Goal: Transaction & Acquisition: Purchase product/service

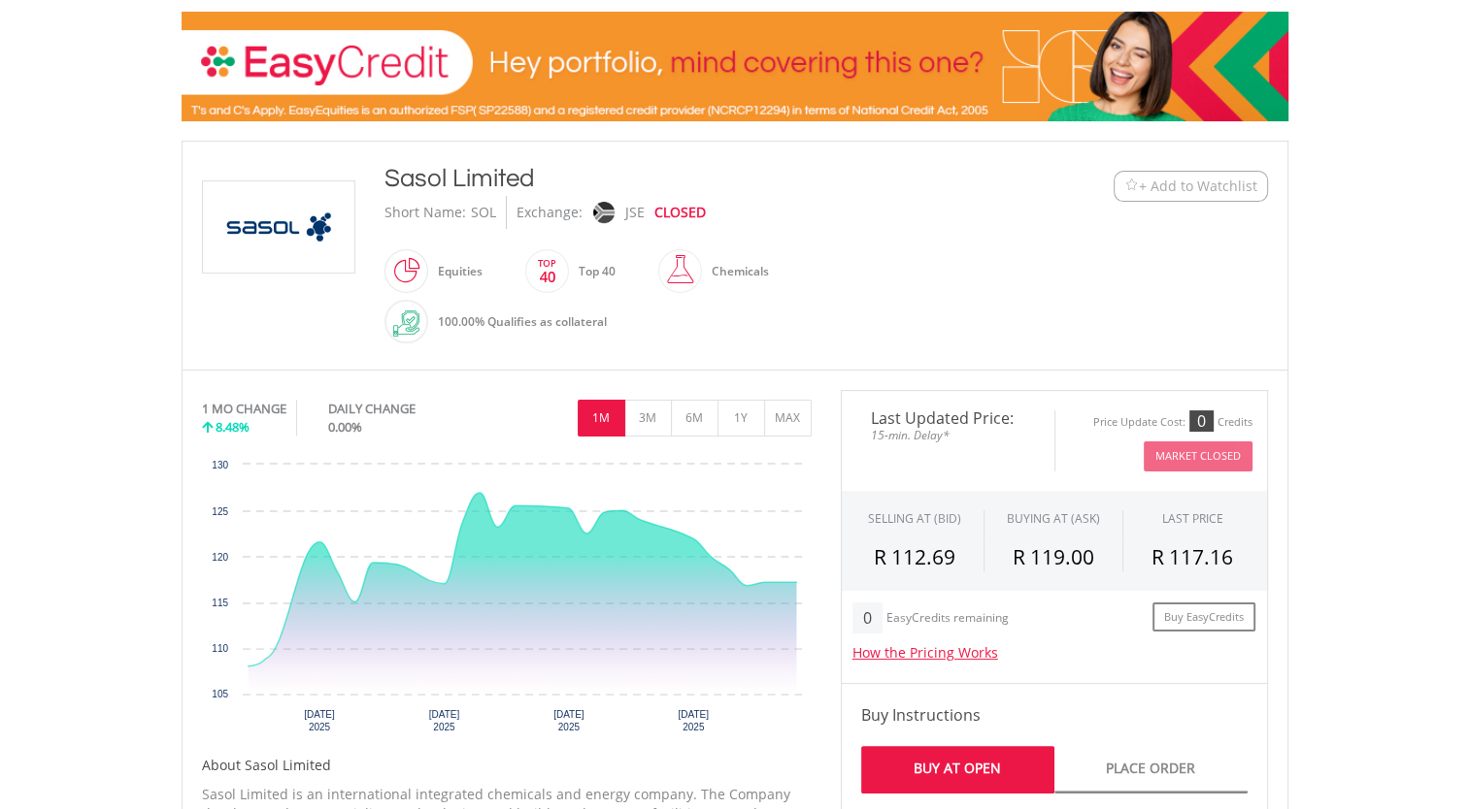
scroll to position [279, 0]
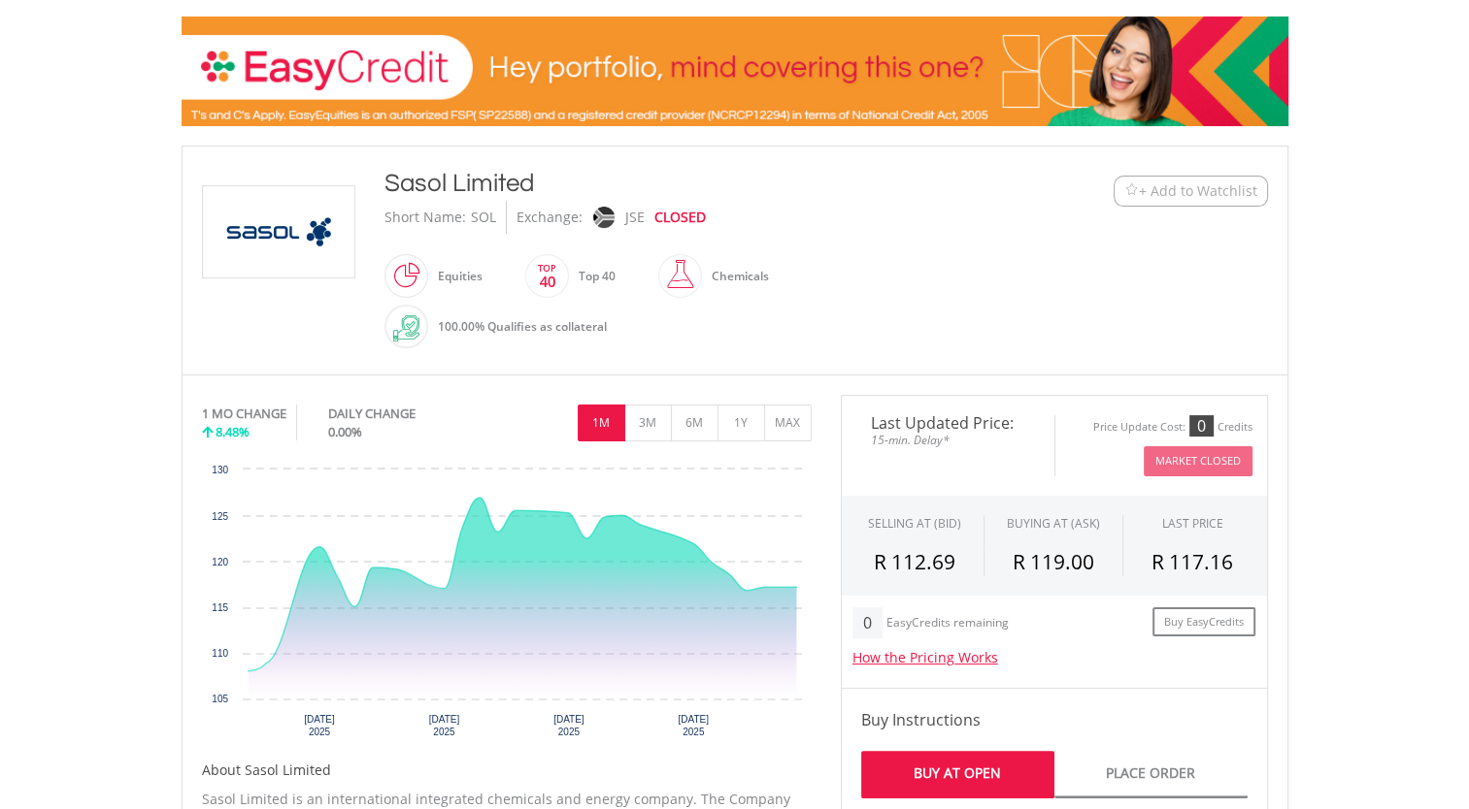
click at [1430, 231] on body "My Investments Invest Now New Listings Sell My Recurring Investments Pending Or…" at bounding box center [734, 790] width 1469 height 2138
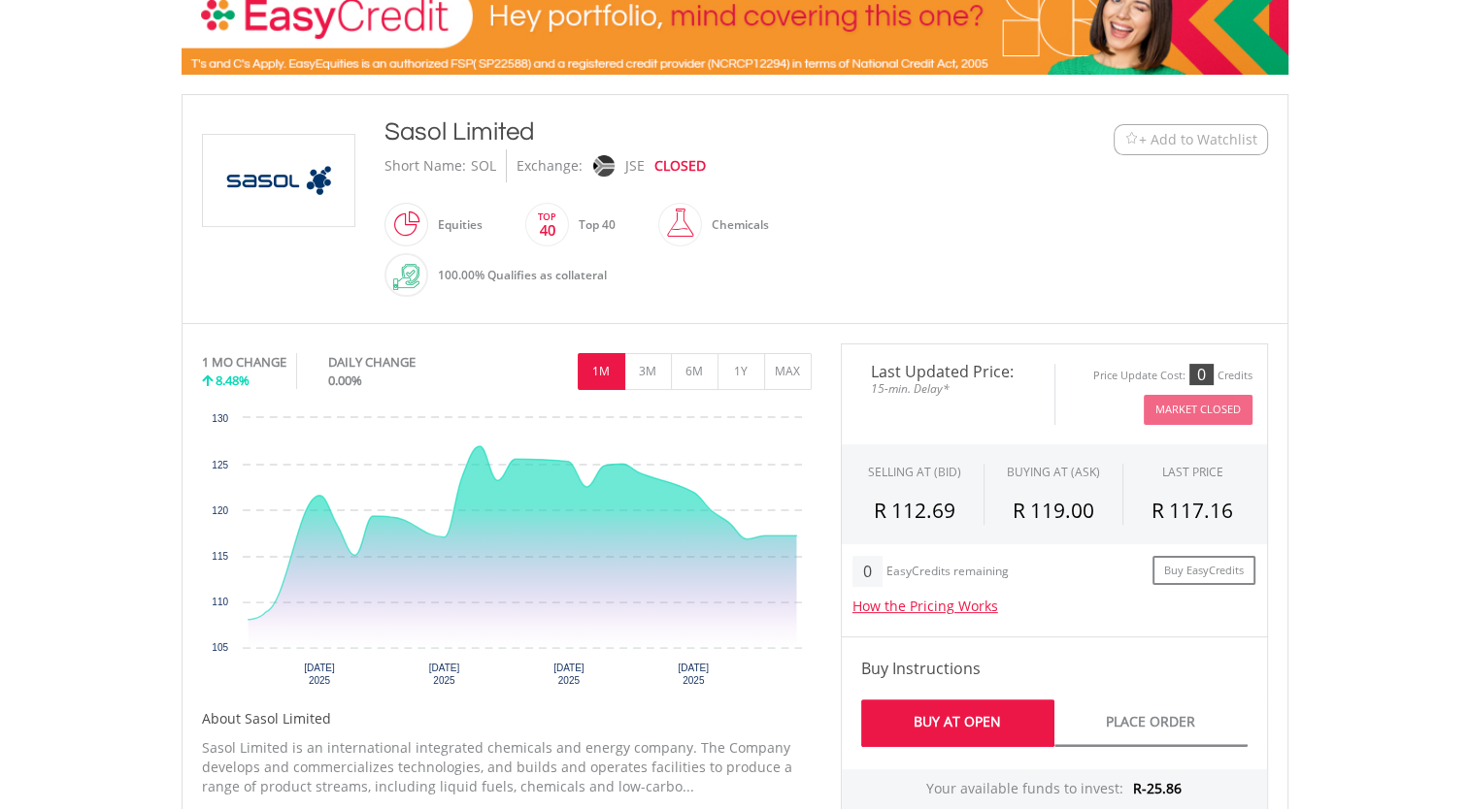
scroll to position [338, 0]
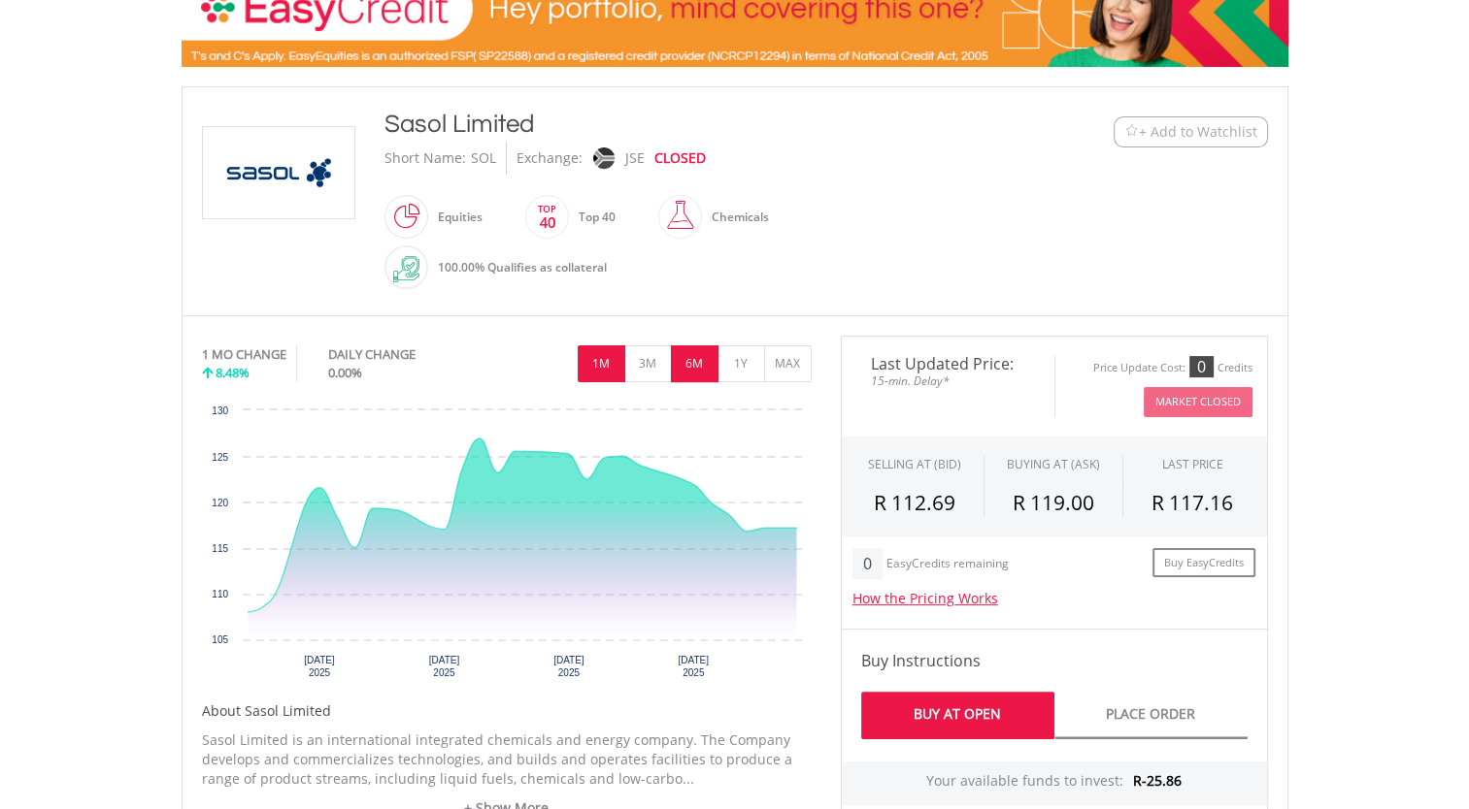
click at [707, 357] on button "6M" at bounding box center [695, 364] width 48 height 37
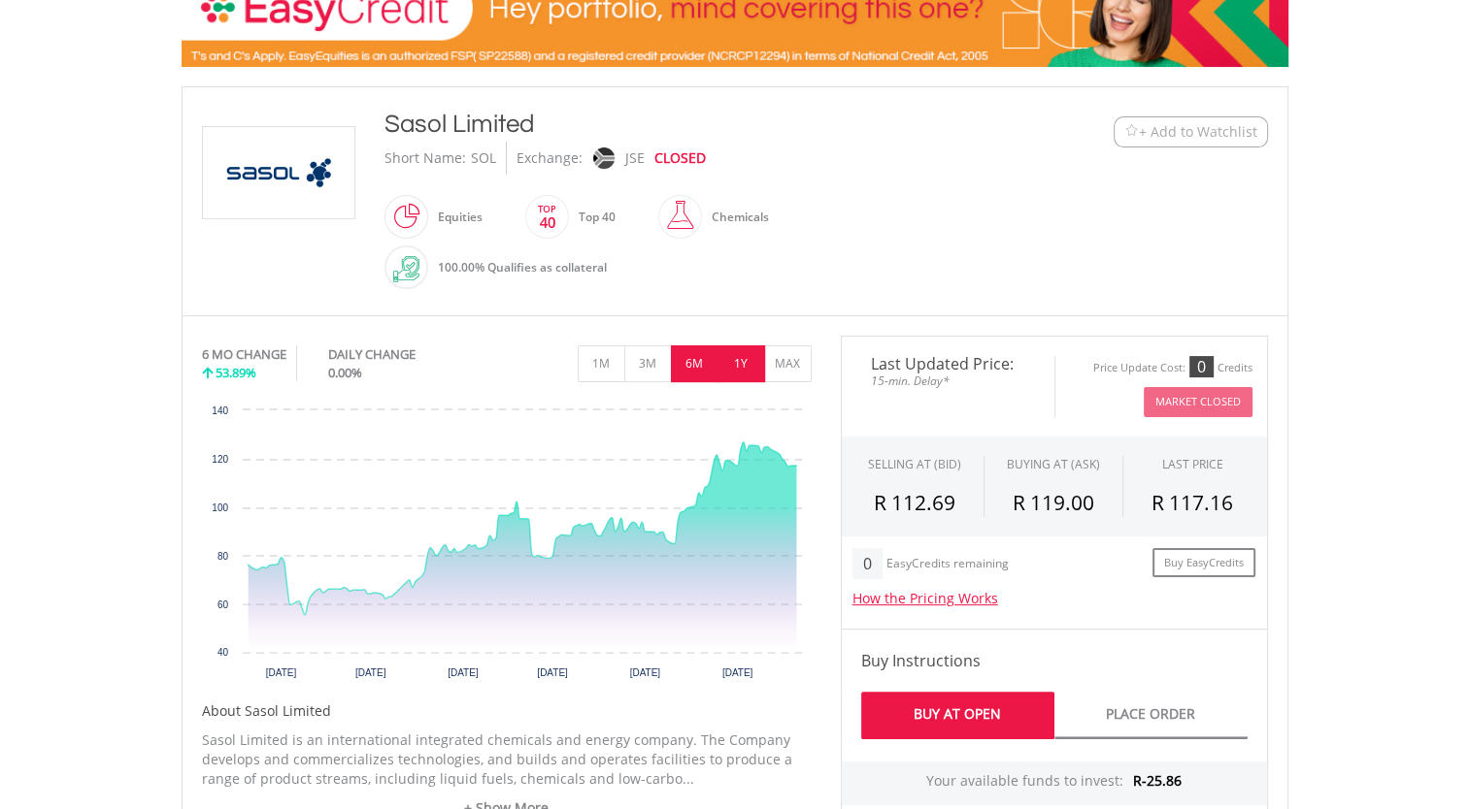
click at [745, 356] on button "1Y" at bounding box center [741, 364] width 48 height 37
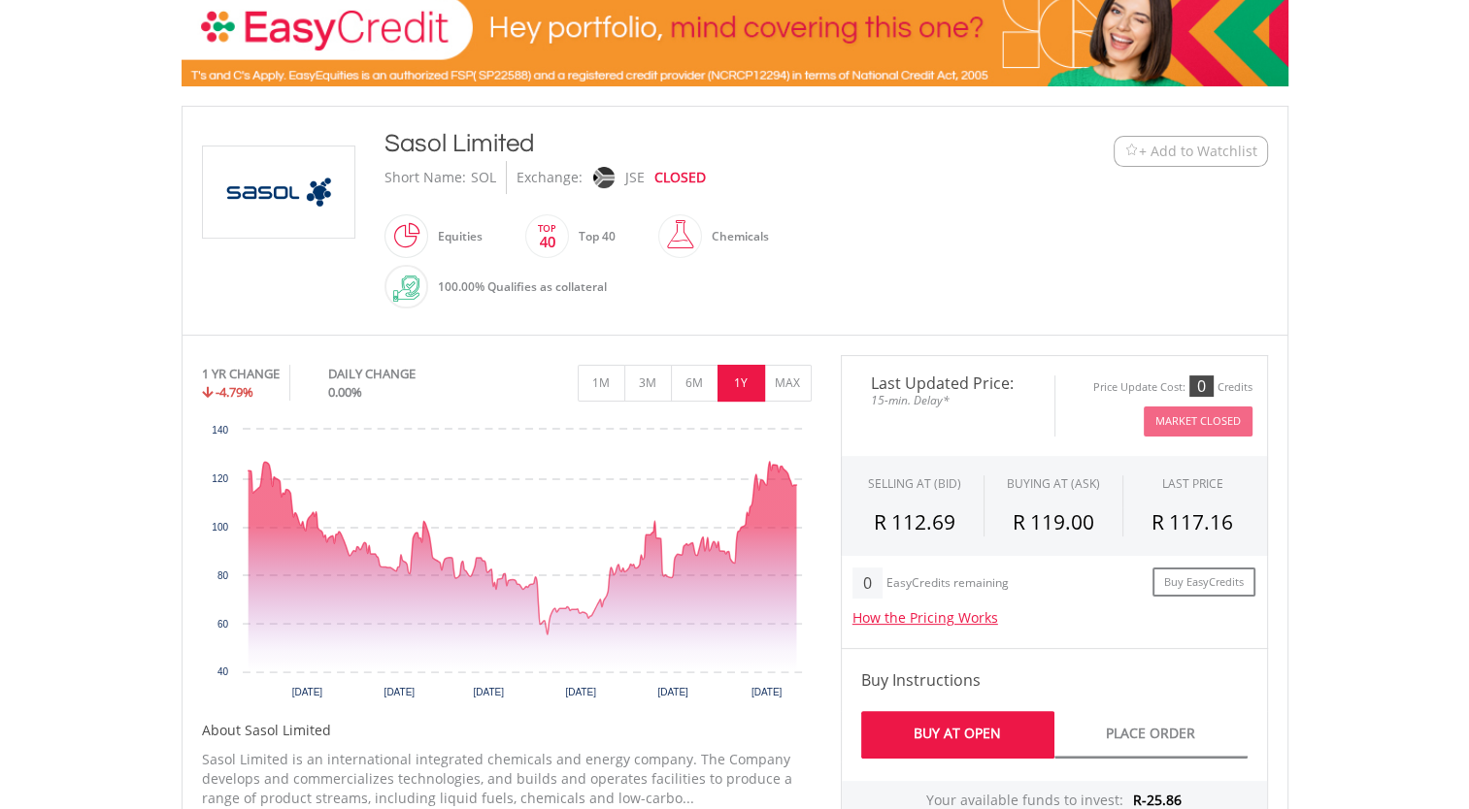
scroll to position [0, 0]
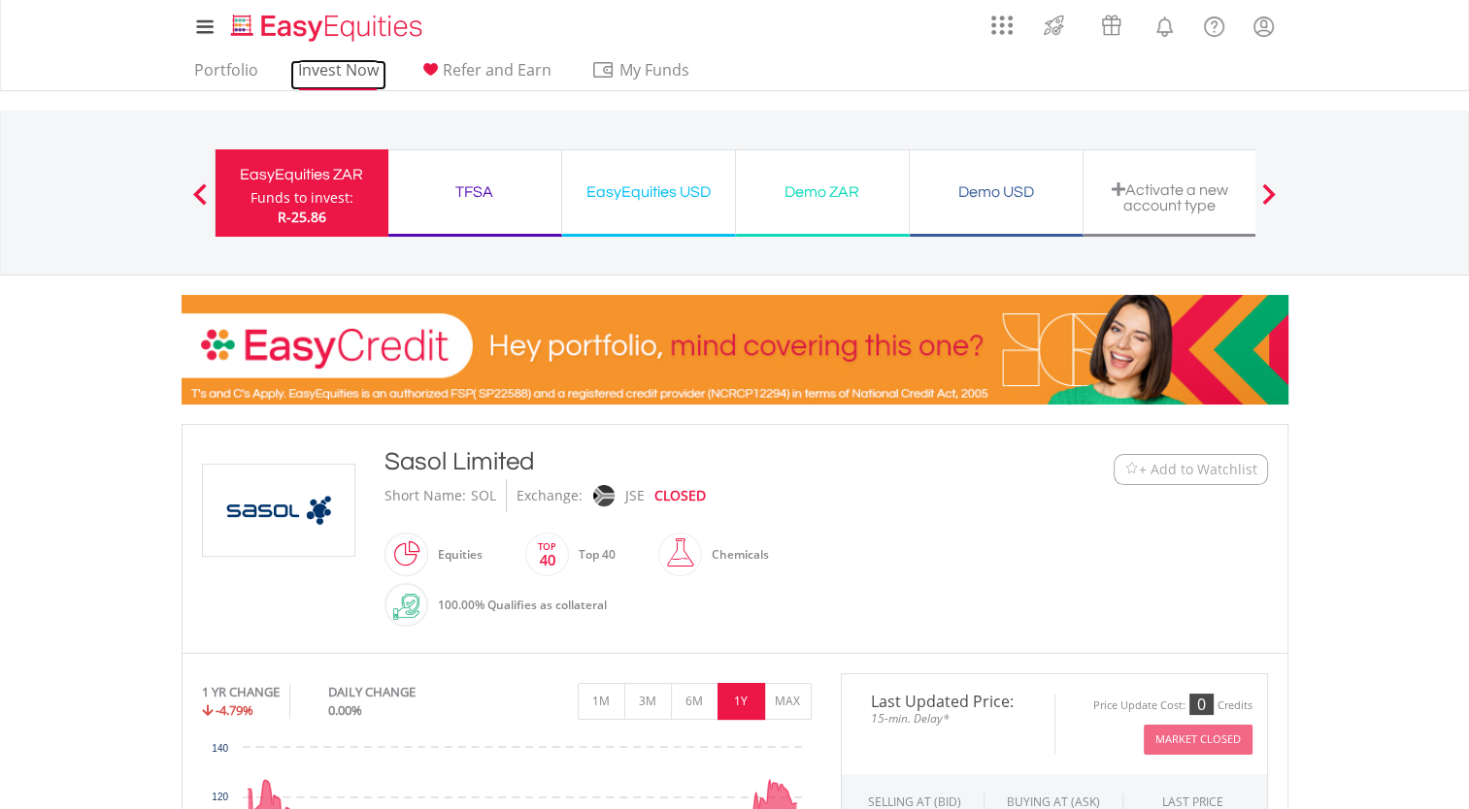
click at [337, 64] on link "Invest Now" at bounding box center [338, 75] width 96 height 30
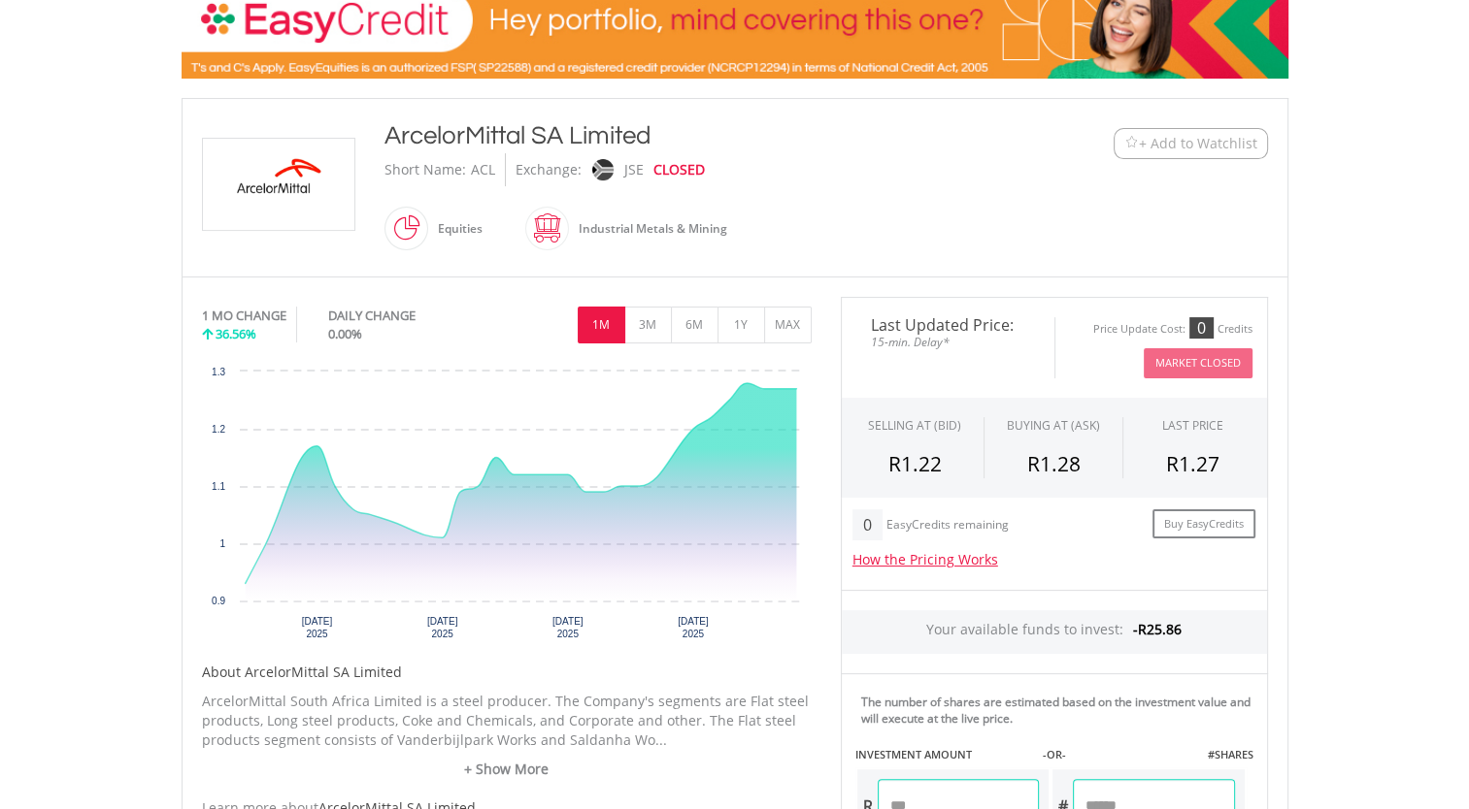
scroll to position [367, 0]
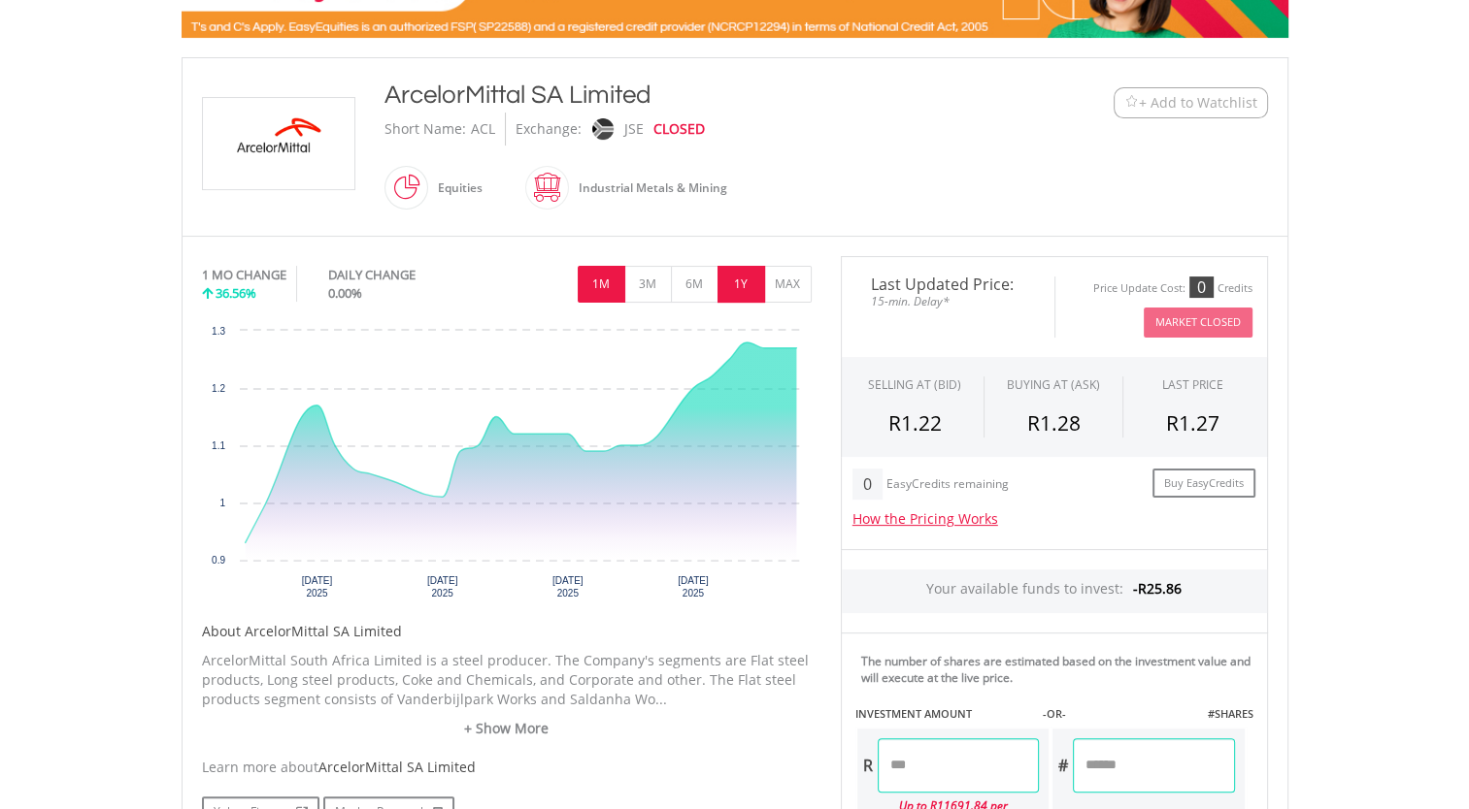
click at [740, 280] on button "1Y" at bounding box center [741, 284] width 48 height 37
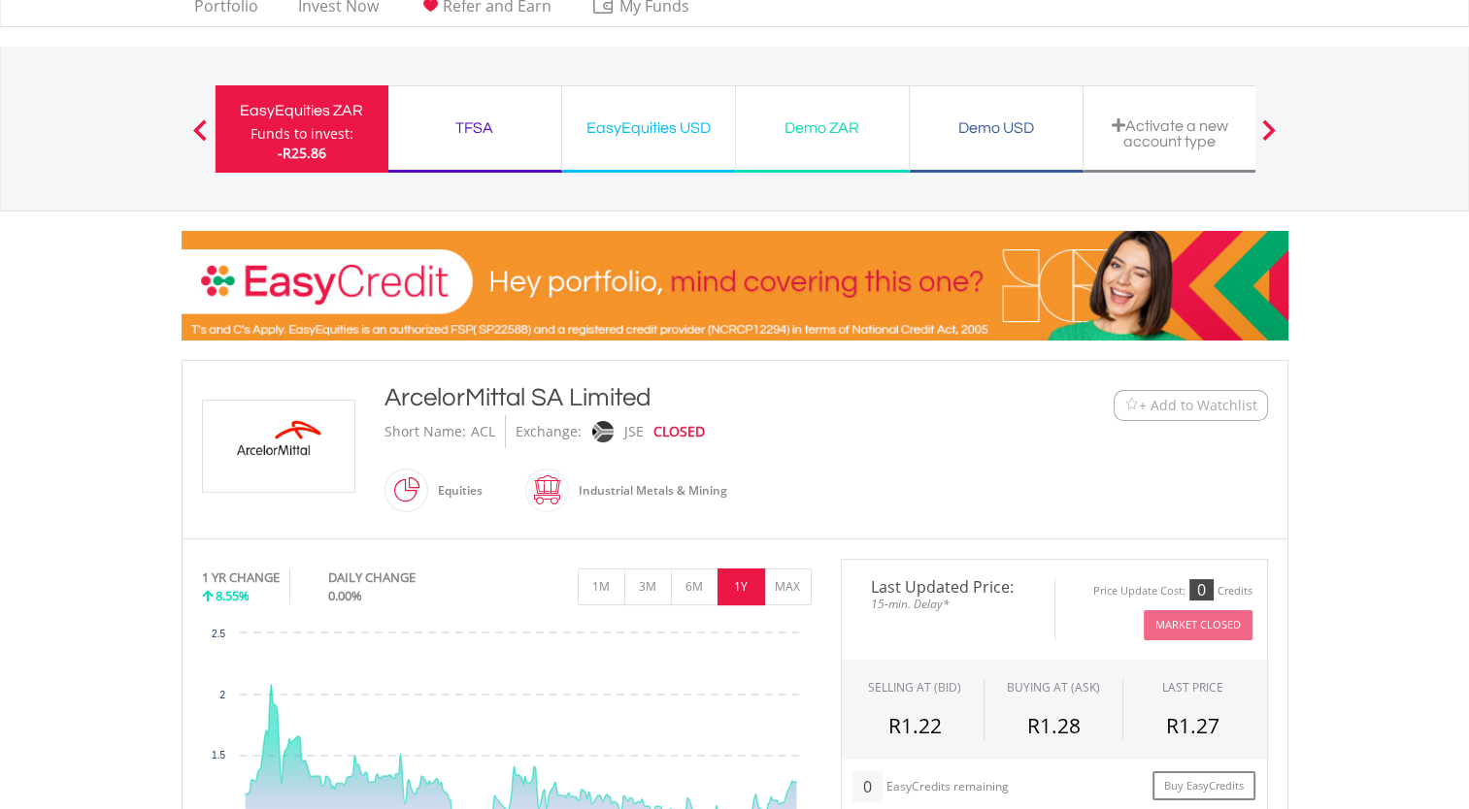
scroll to position [40, 0]
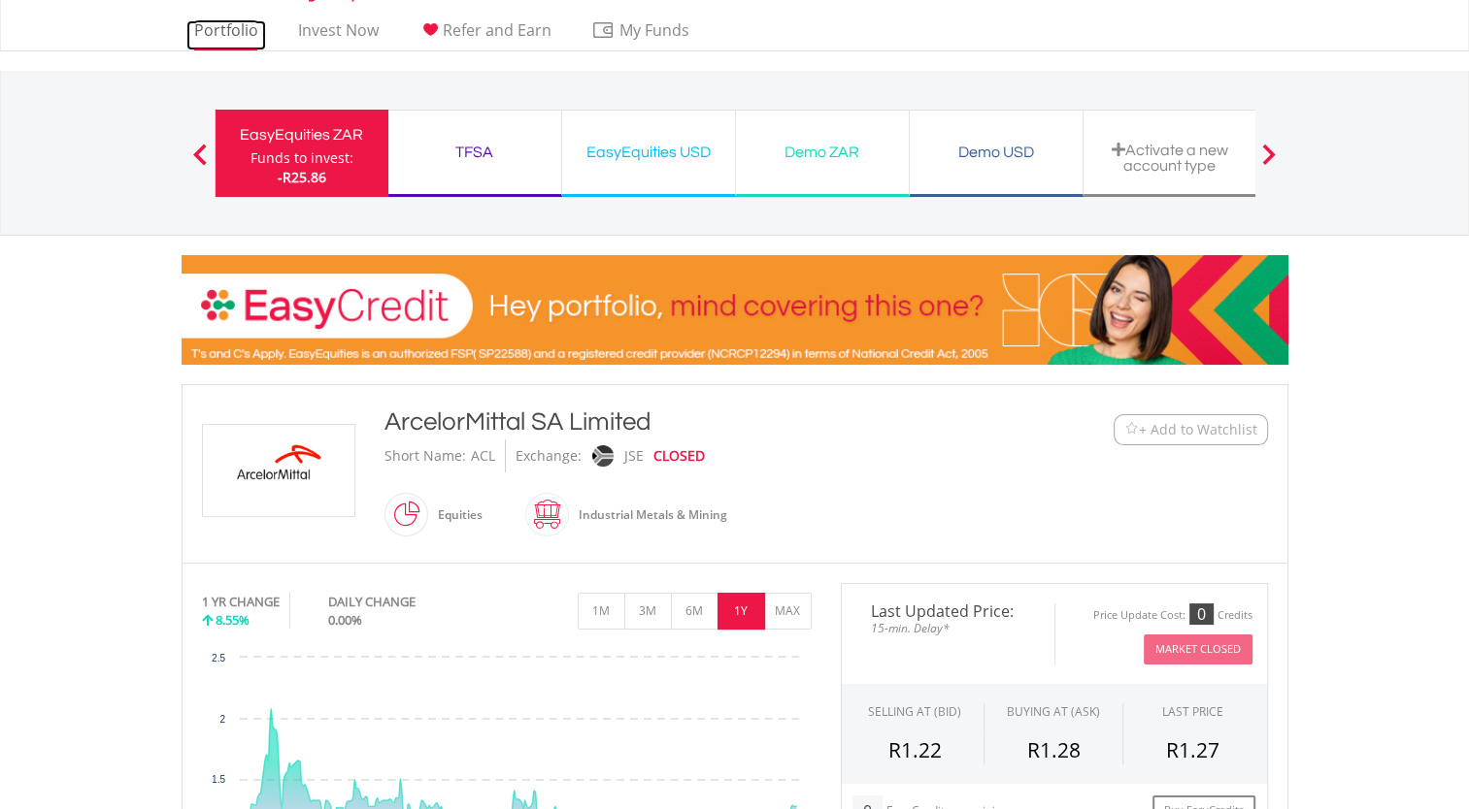
click at [216, 31] on link "Portfolio" at bounding box center [226, 35] width 80 height 30
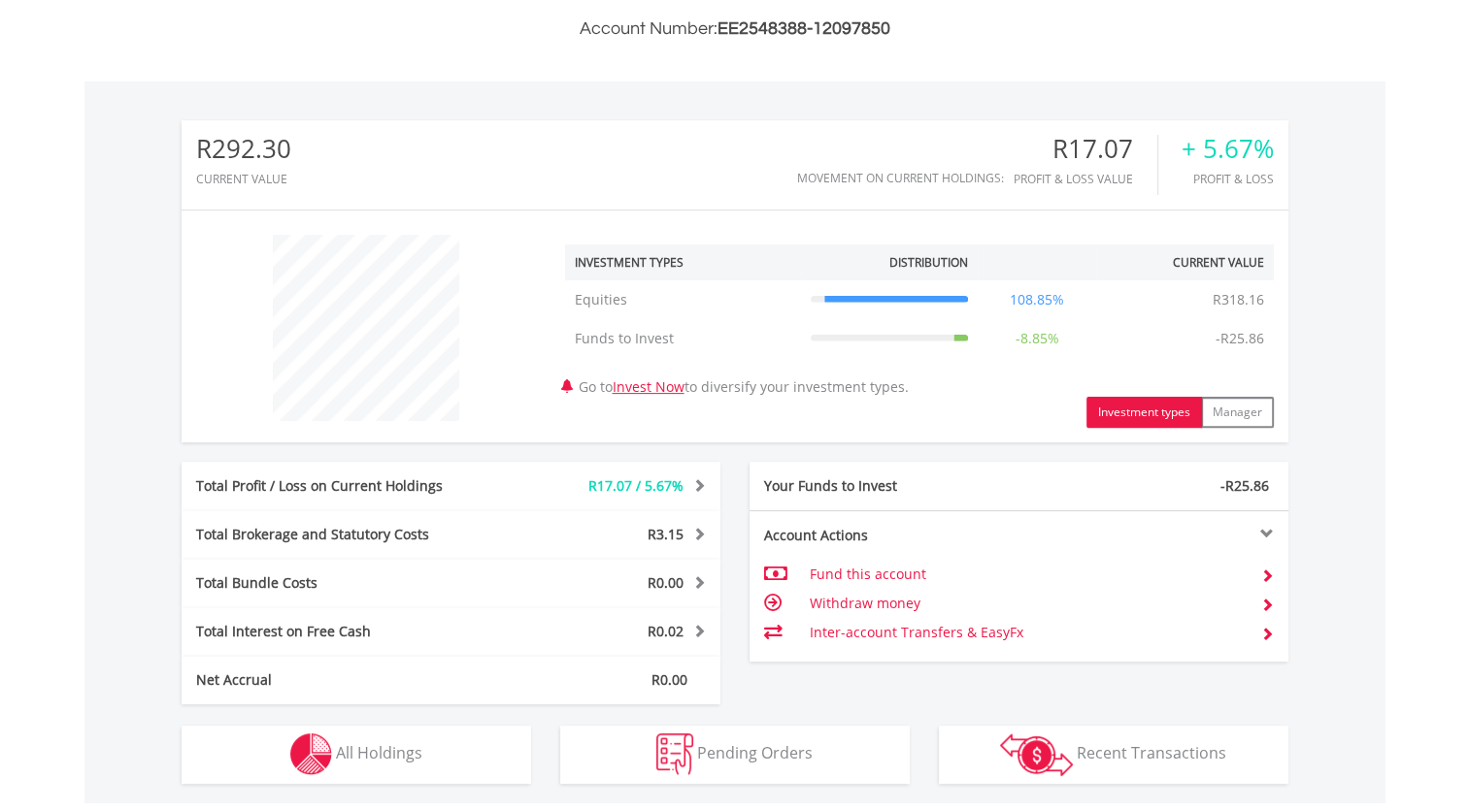
scroll to position [521, 0]
click at [948, 337] on icon at bounding box center [889, 337] width 158 height 0
click at [619, 340] on td "Funds to Invest" at bounding box center [683, 336] width 236 height 39
click at [1102, 405] on button "Investment types" at bounding box center [1144, 410] width 116 height 31
click at [1145, 408] on button "Investment types" at bounding box center [1144, 410] width 116 height 31
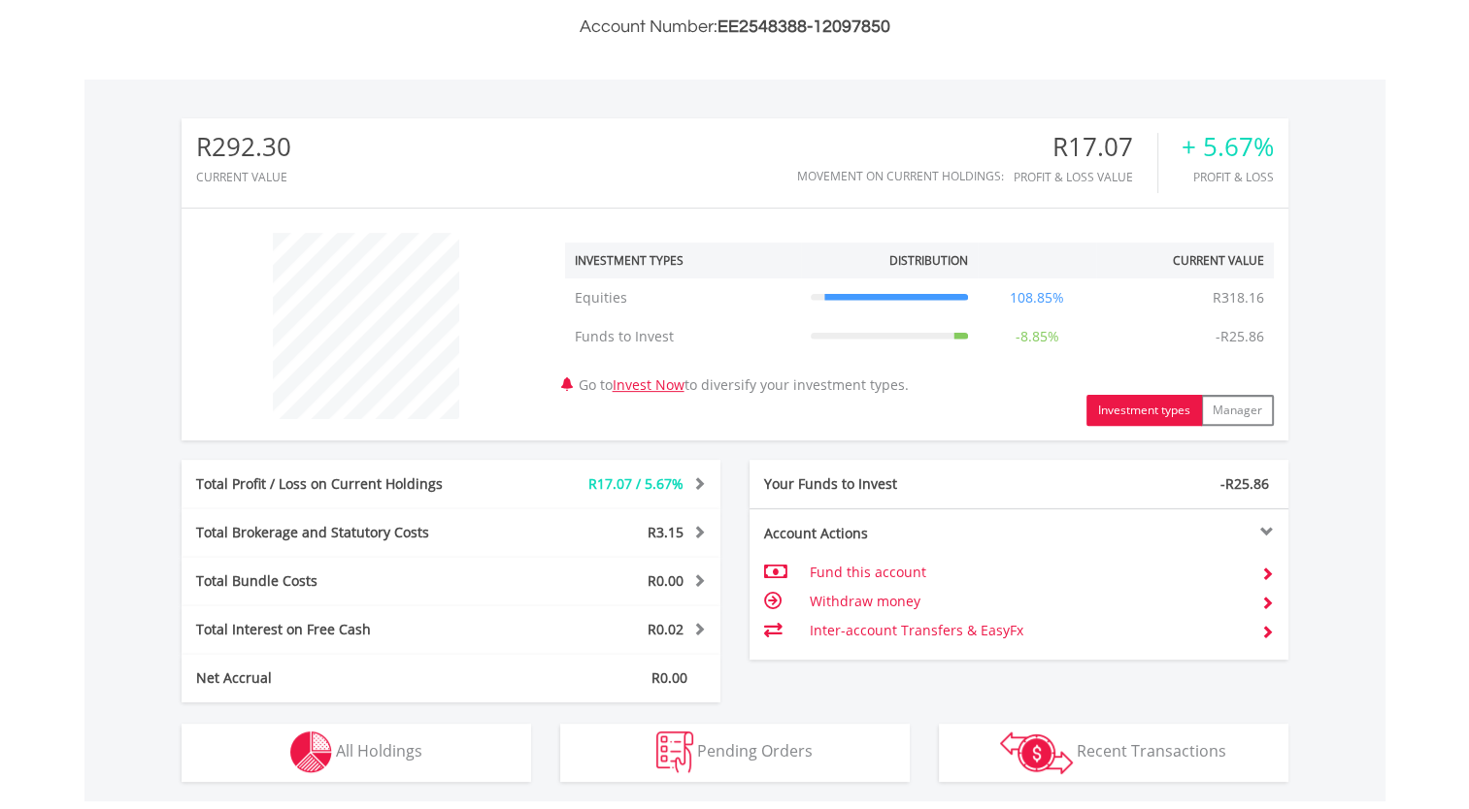
click at [1145, 408] on button "Investment types" at bounding box center [1144, 410] width 116 height 31
click at [702, 529] on span at bounding box center [696, 532] width 18 height 14
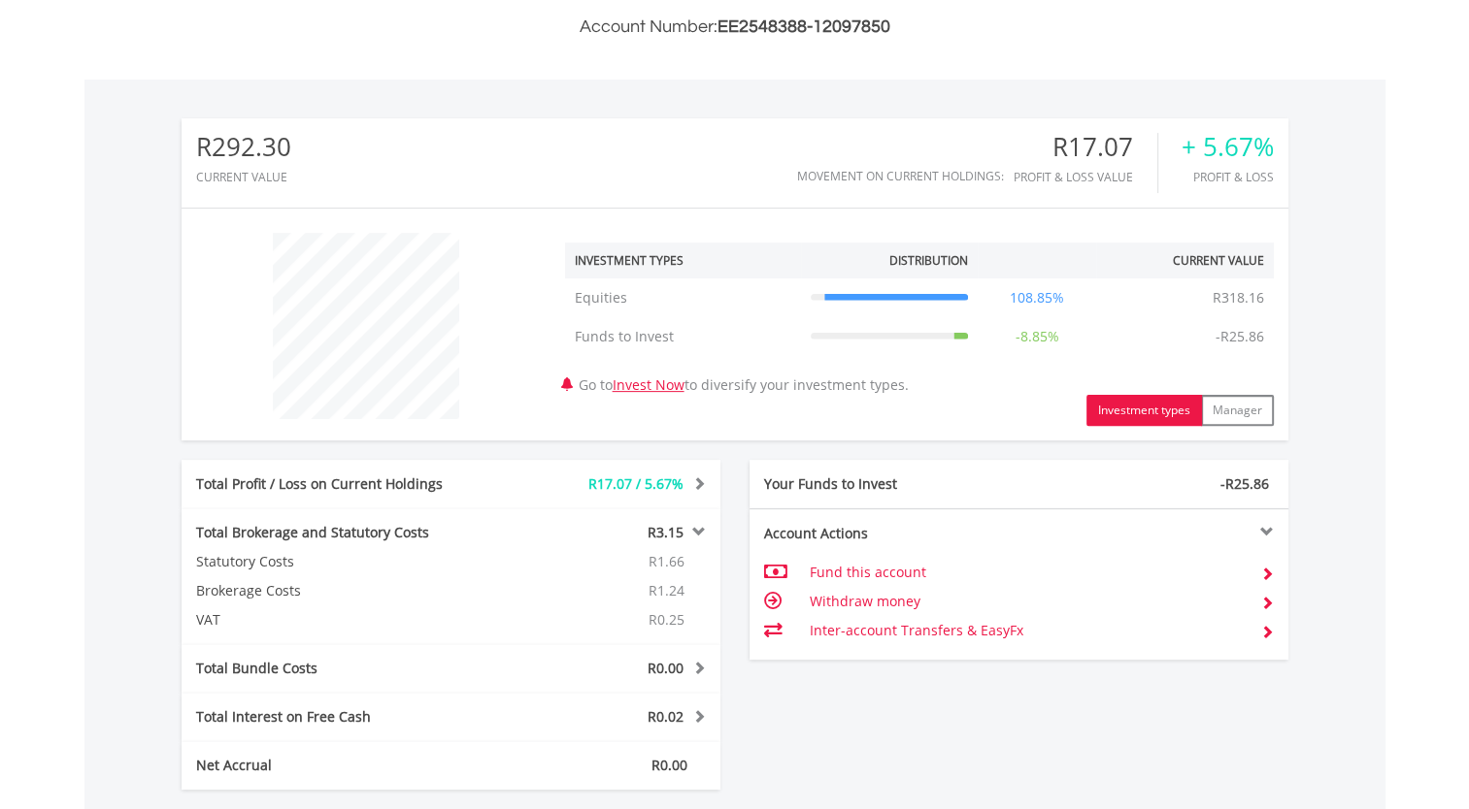
click at [702, 529] on span at bounding box center [696, 532] width 18 height 14
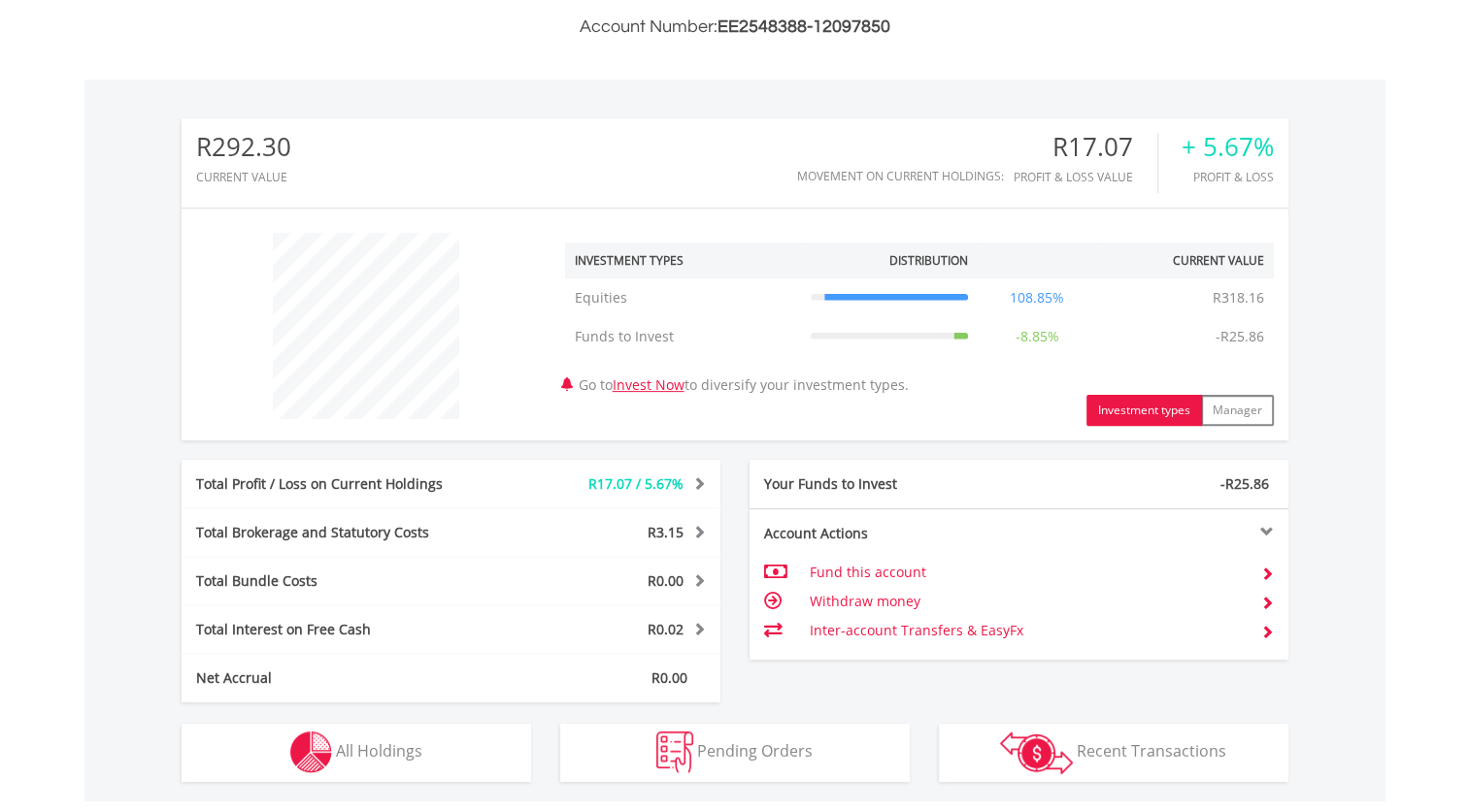
click at [703, 483] on span at bounding box center [696, 484] width 18 height 14
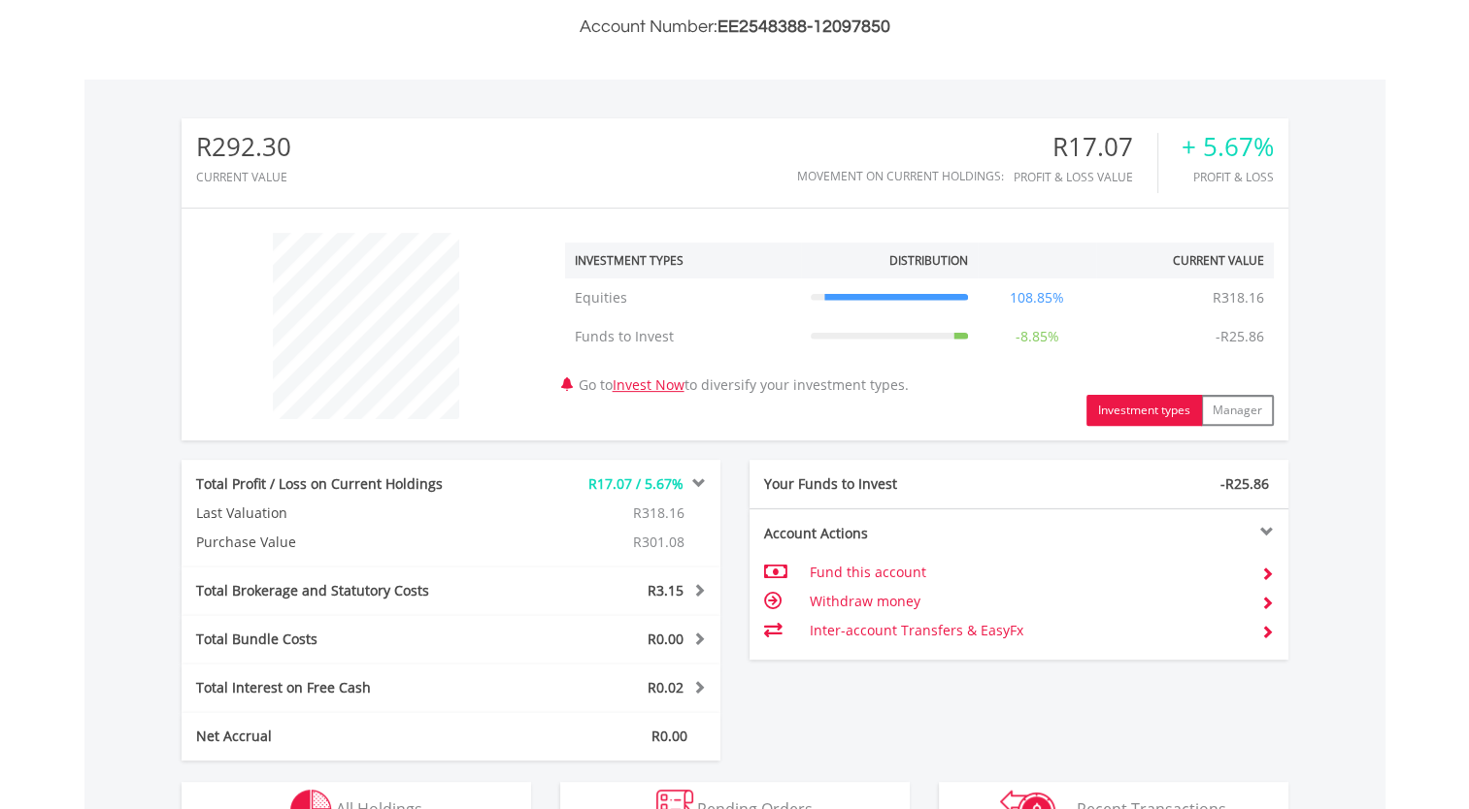
click at [703, 483] on span at bounding box center [696, 484] width 18 height 14
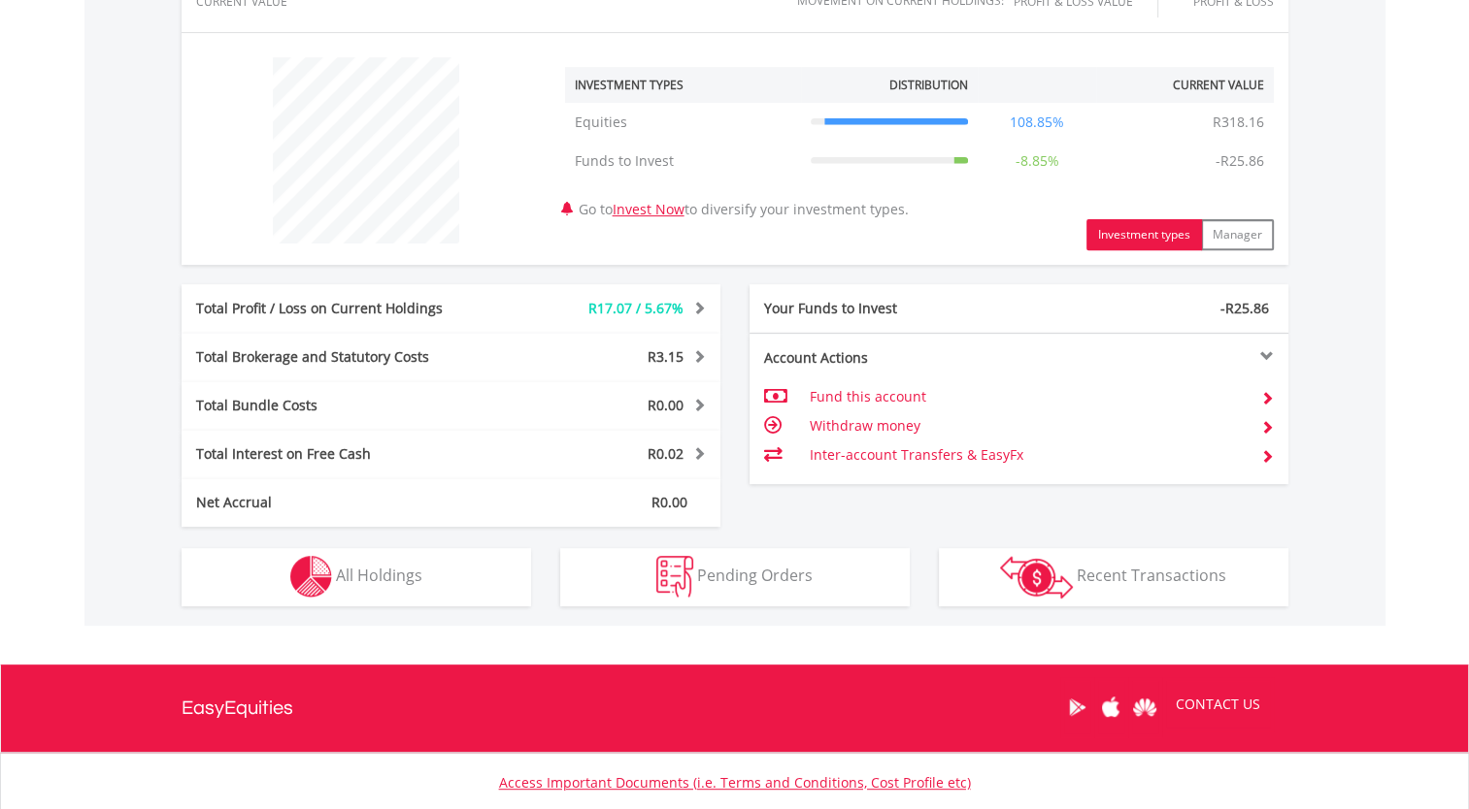
scroll to position [710, 0]
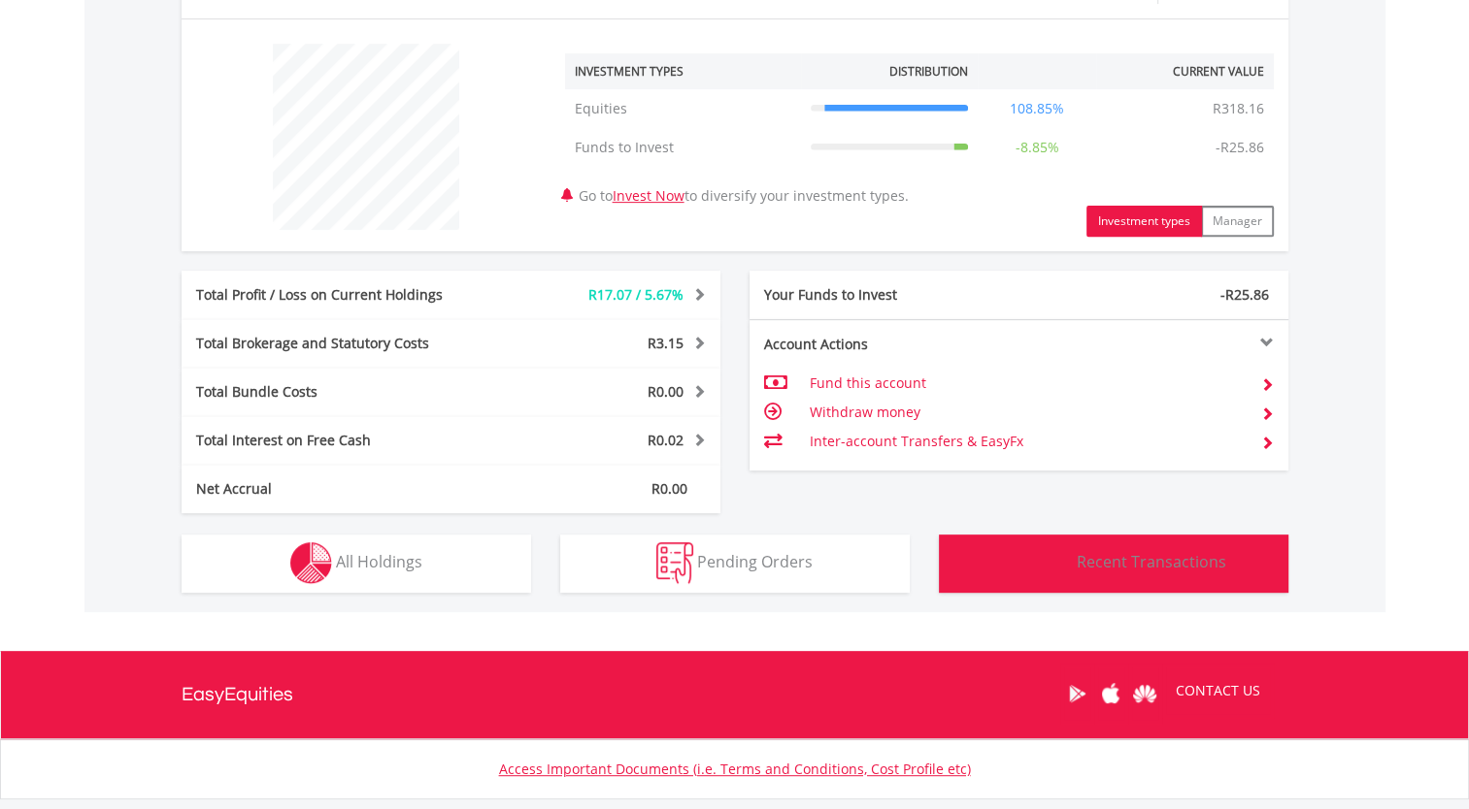
click at [1152, 558] on span "Recent Transactions" at bounding box center [1150, 561] width 149 height 21
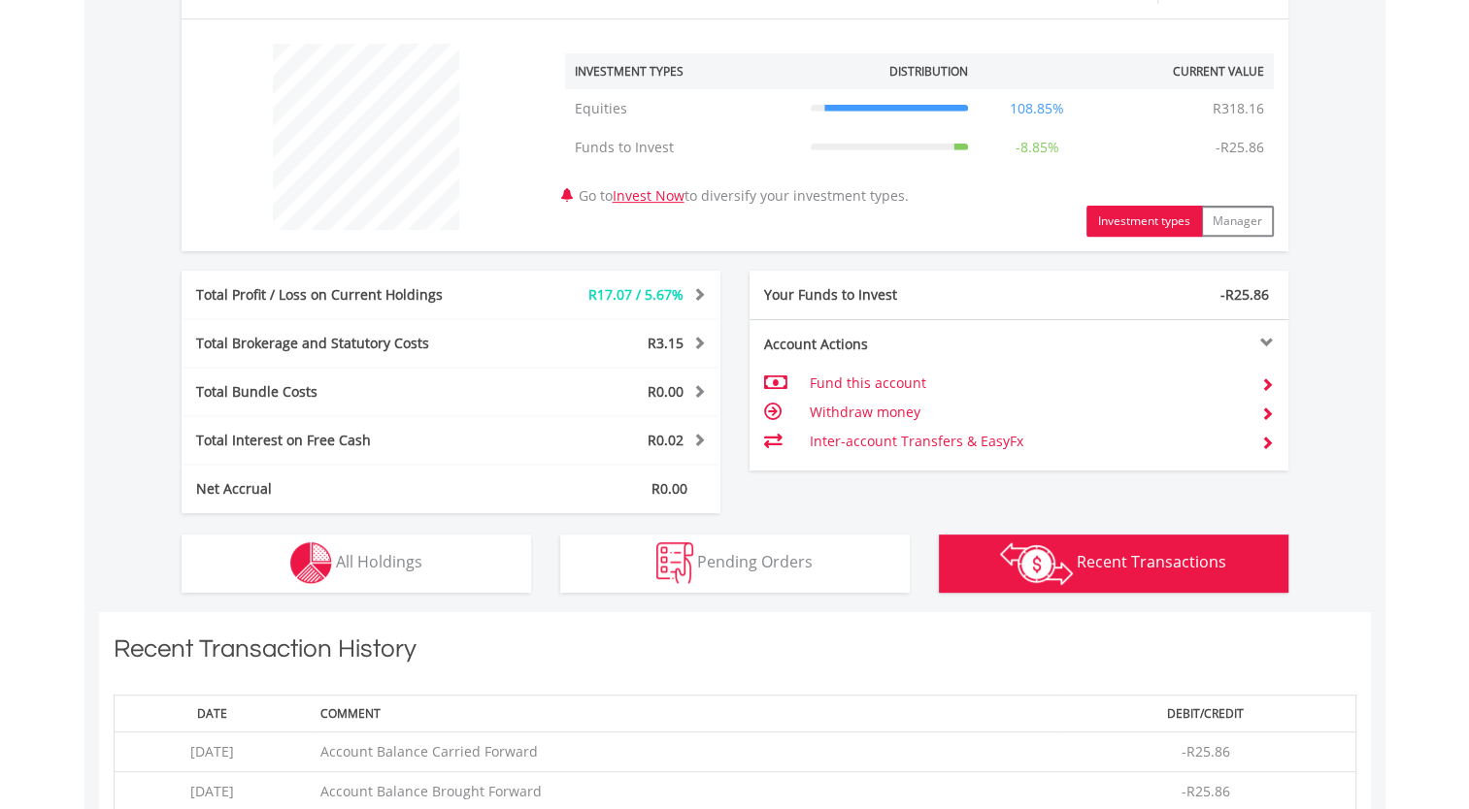
scroll to position [1106, 0]
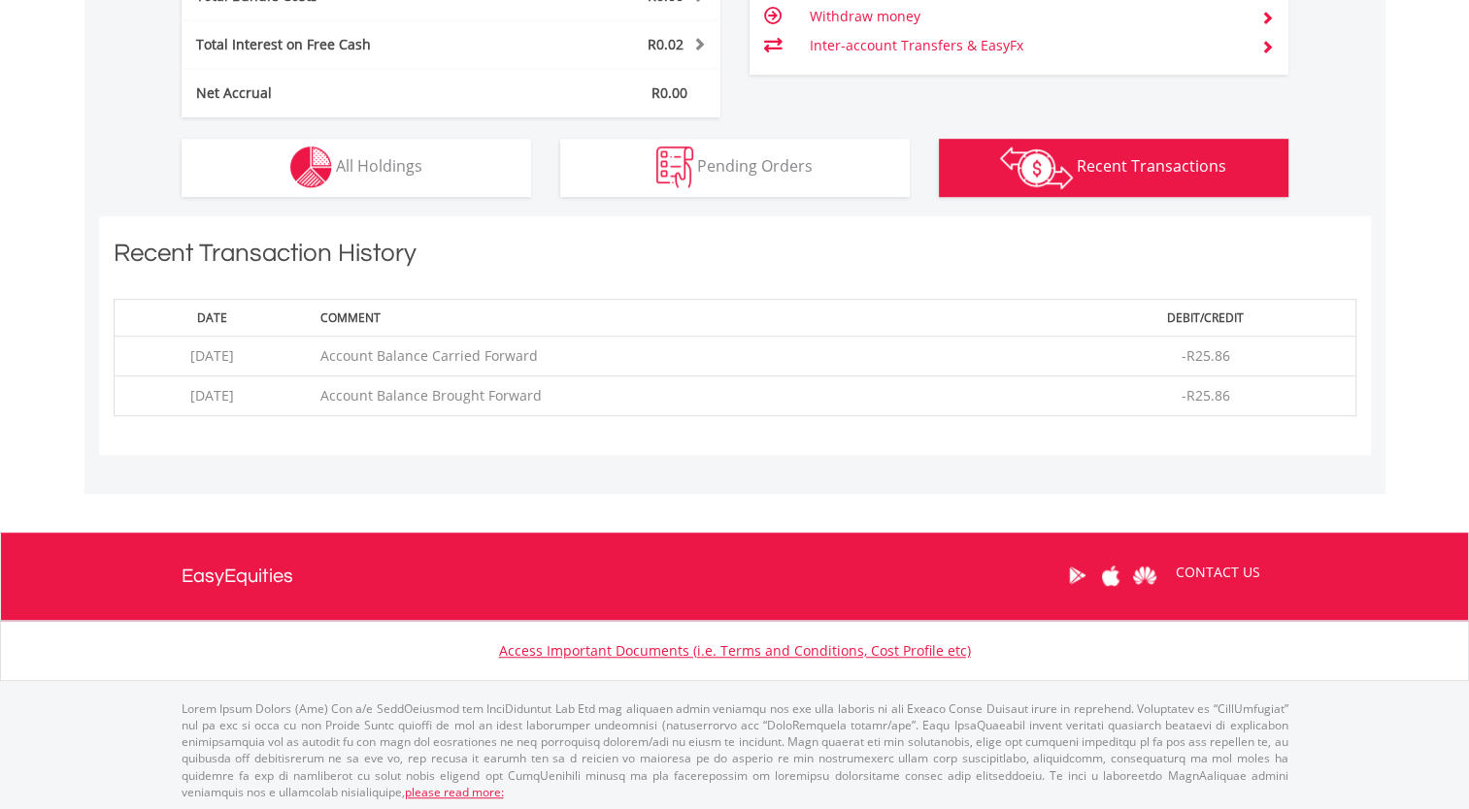
click at [1185, 171] on span "Recent Transactions" at bounding box center [1150, 165] width 149 height 21
click at [1010, 157] on img "button" at bounding box center [1036, 168] width 73 height 43
click at [1061, 177] on img "button" at bounding box center [1036, 168] width 73 height 43
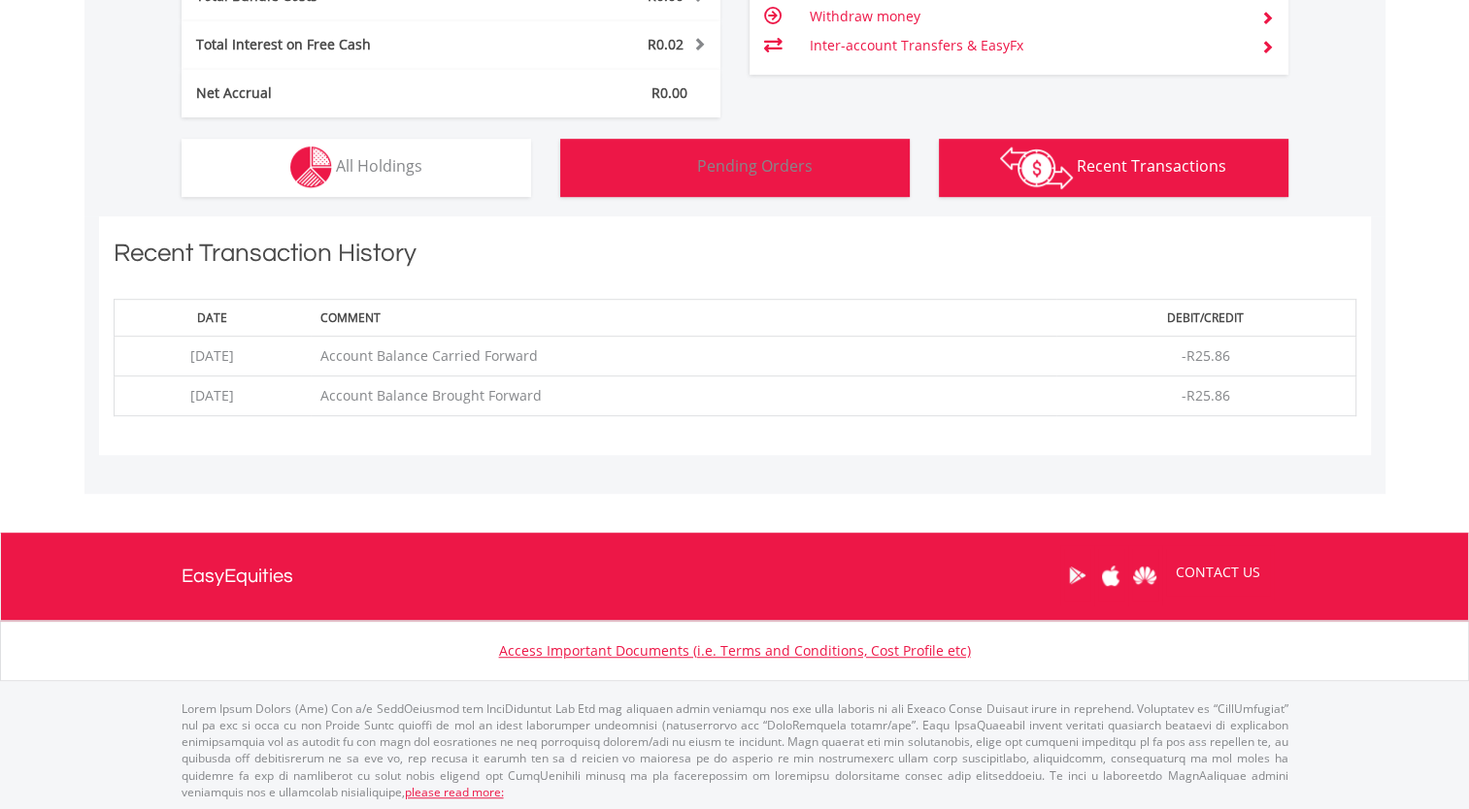
click at [710, 172] on span "Pending Orders" at bounding box center [755, 165] width 116 height 21
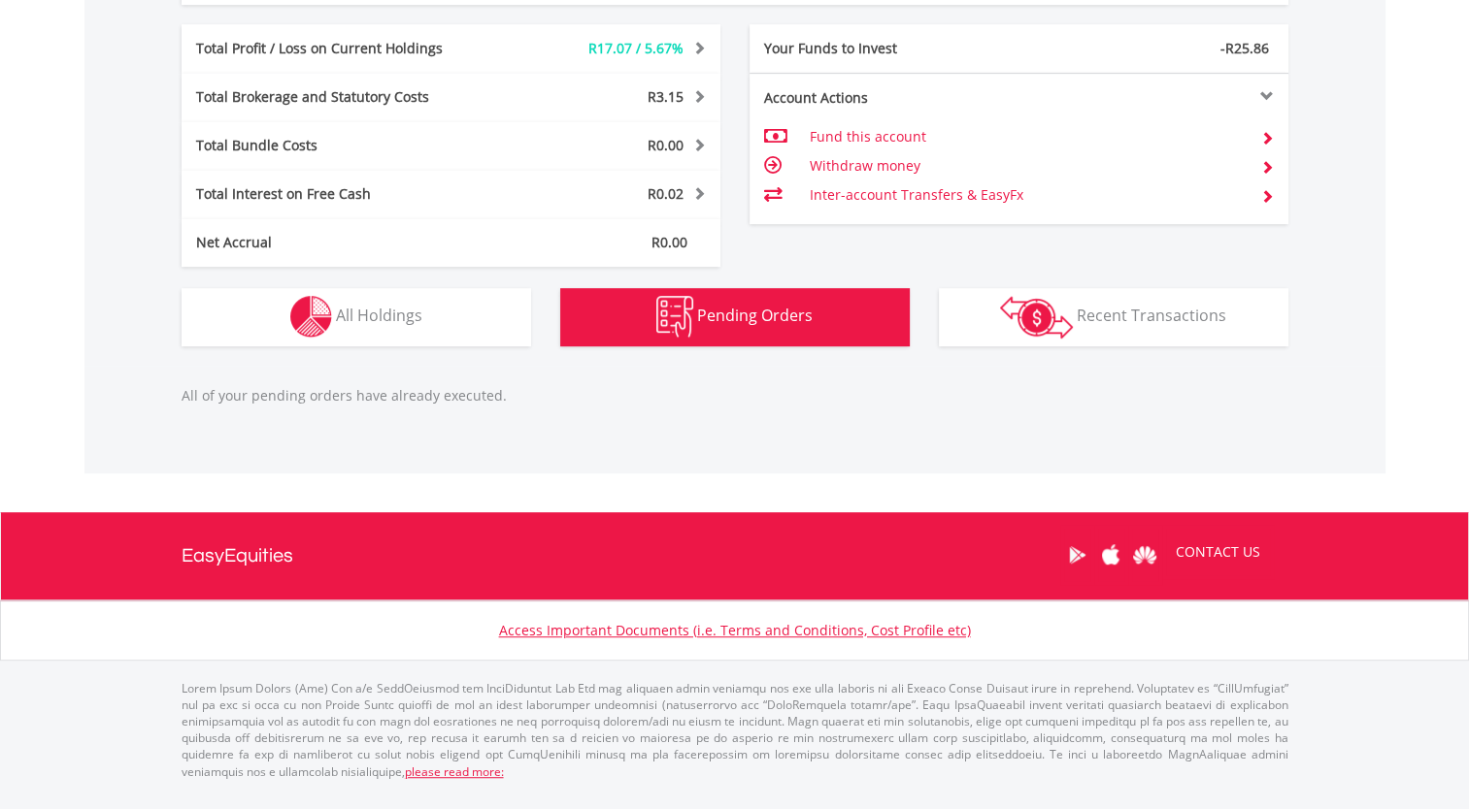
scroll to position [938, 0]
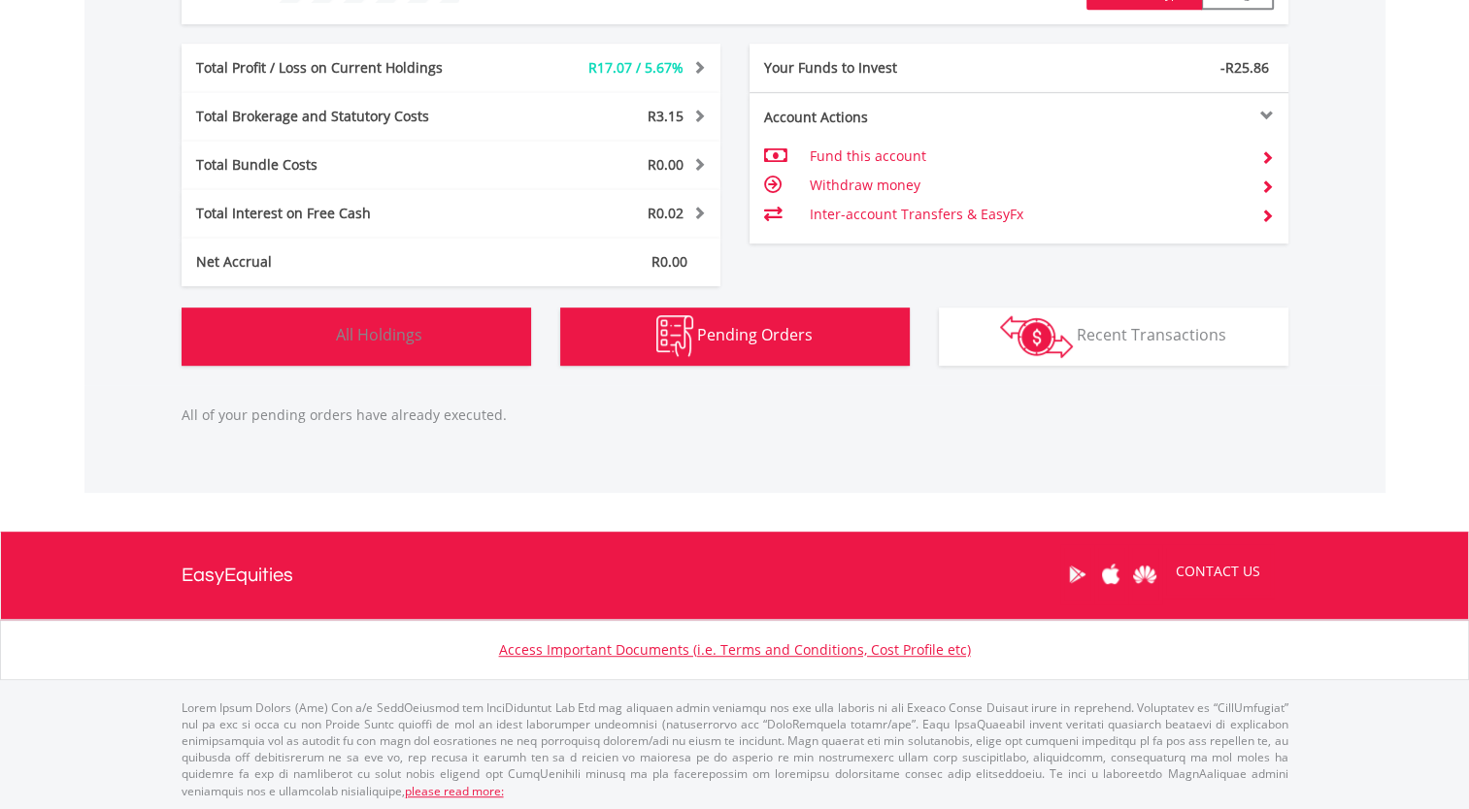
click at [415, 335] on span "All Holdings" at bounding box center [379, 334] width 86 height 21
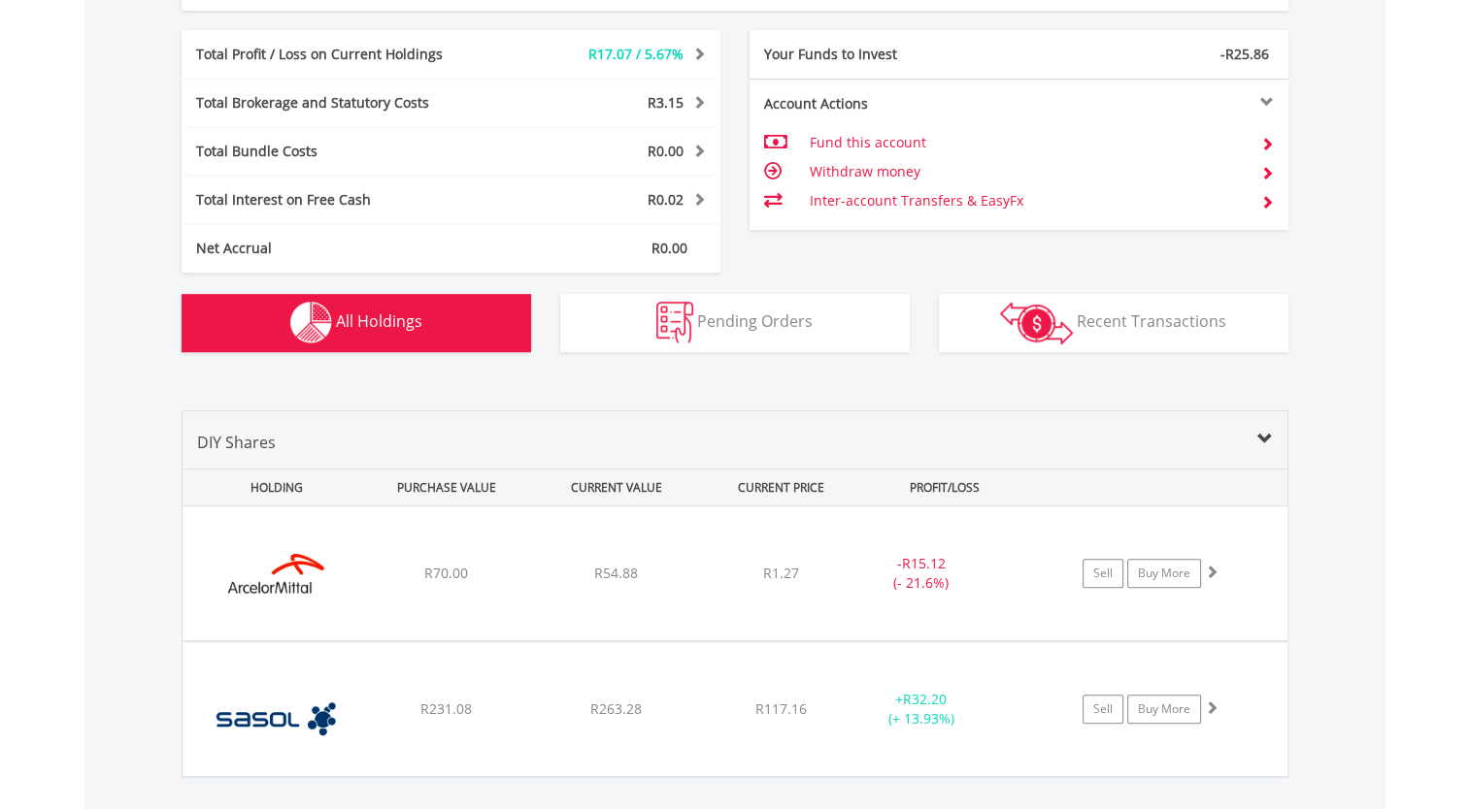
scroll to position [955, 0]
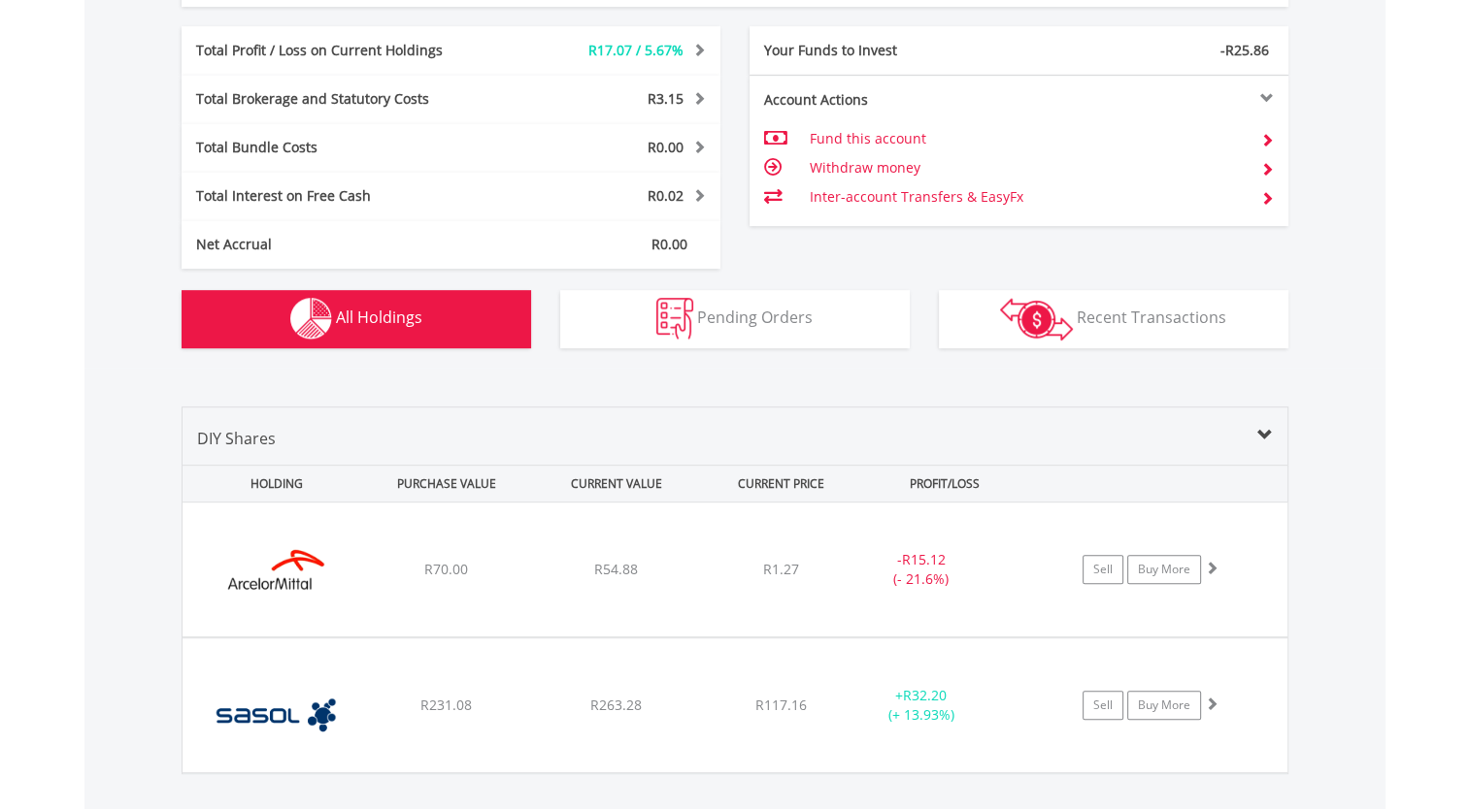
click at [353, 308] on span "All Holdings" at bounding box center [379, 317] width 86 height 21
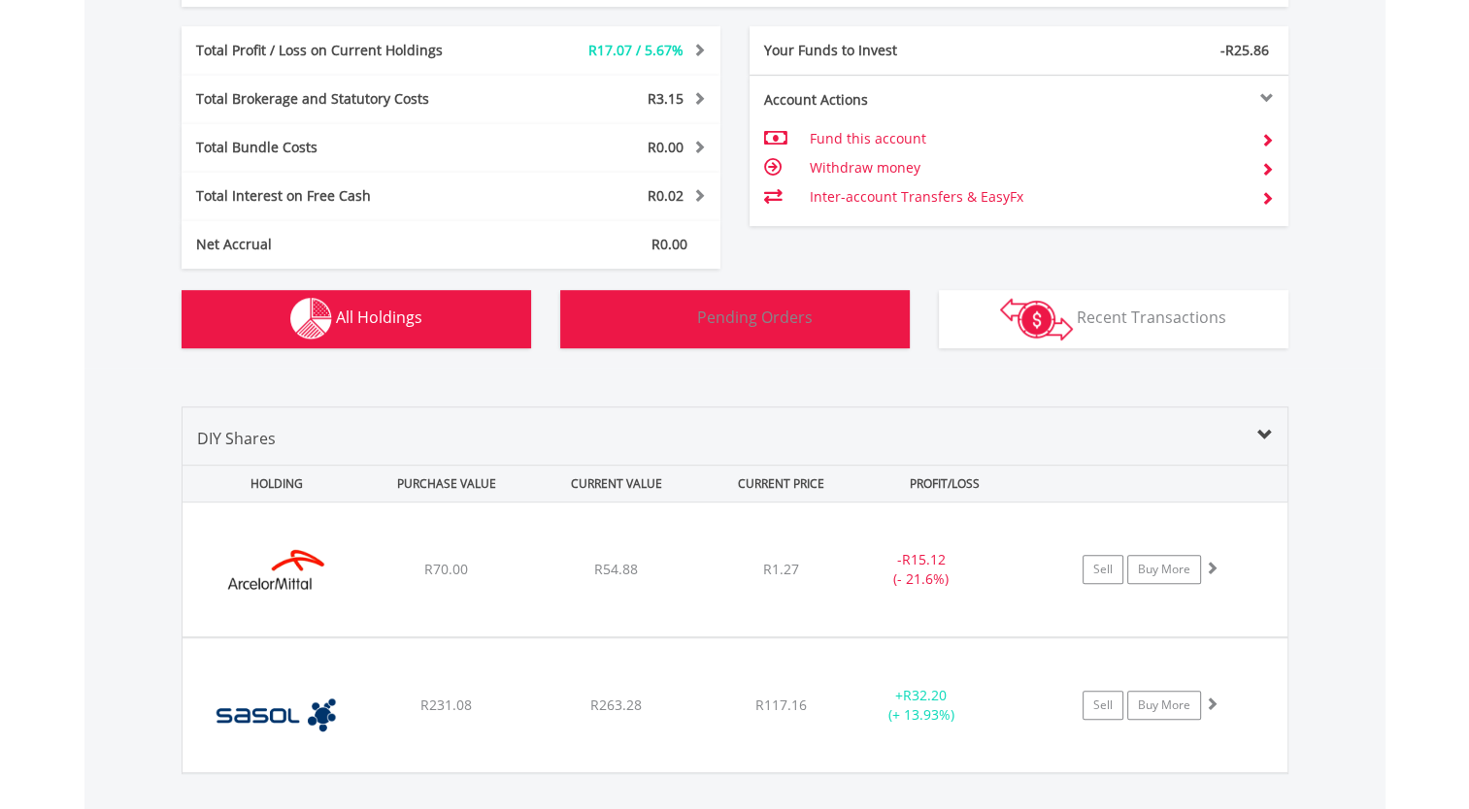
click at [704, 312] on span "Pending Orders" at bounding box center [755, 317] width 116 height 21
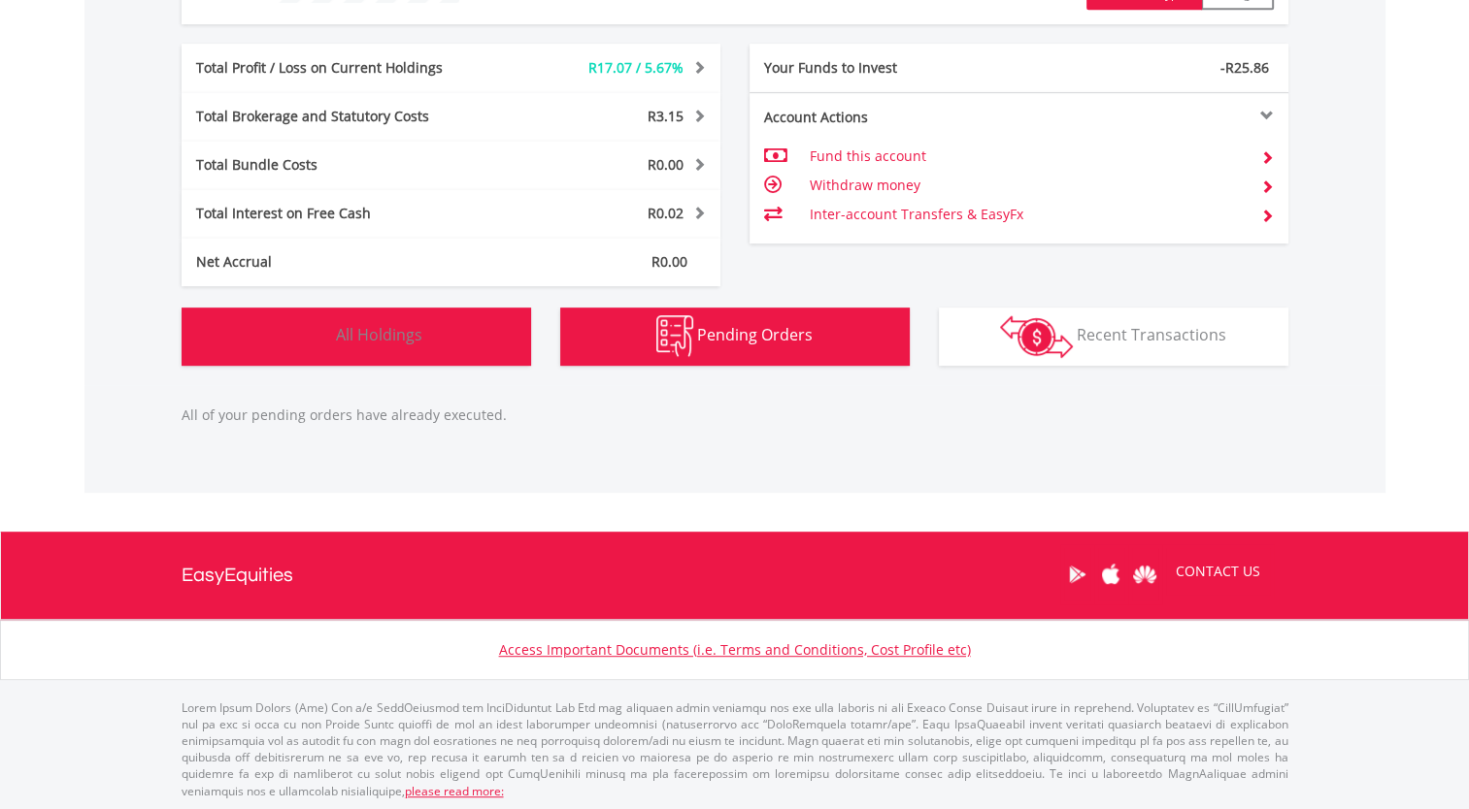
click at [450, 324] on button "Holdings All Holdings" at bounding box center [356, 337] width 349 height 58
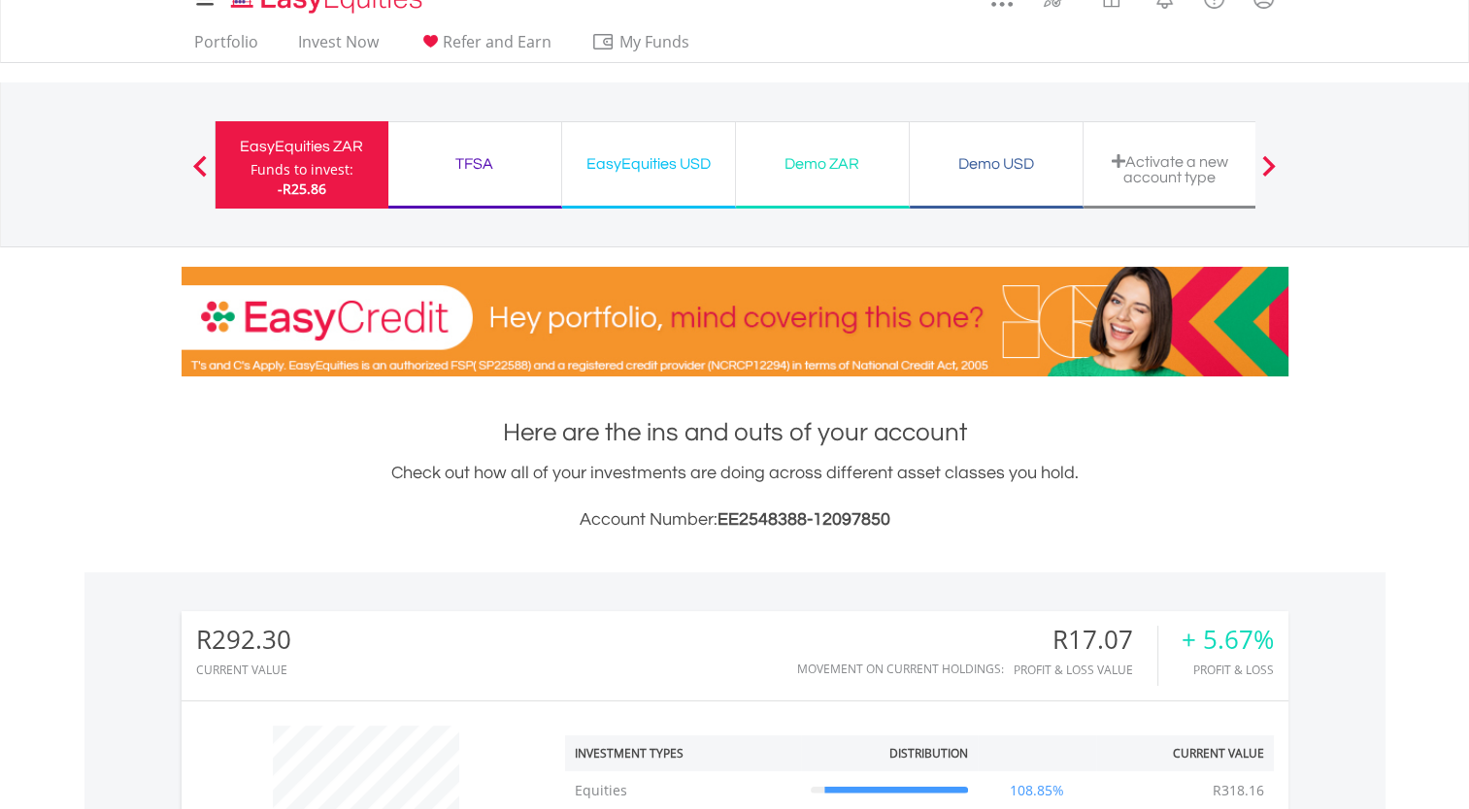
scroll to position [0, 0]
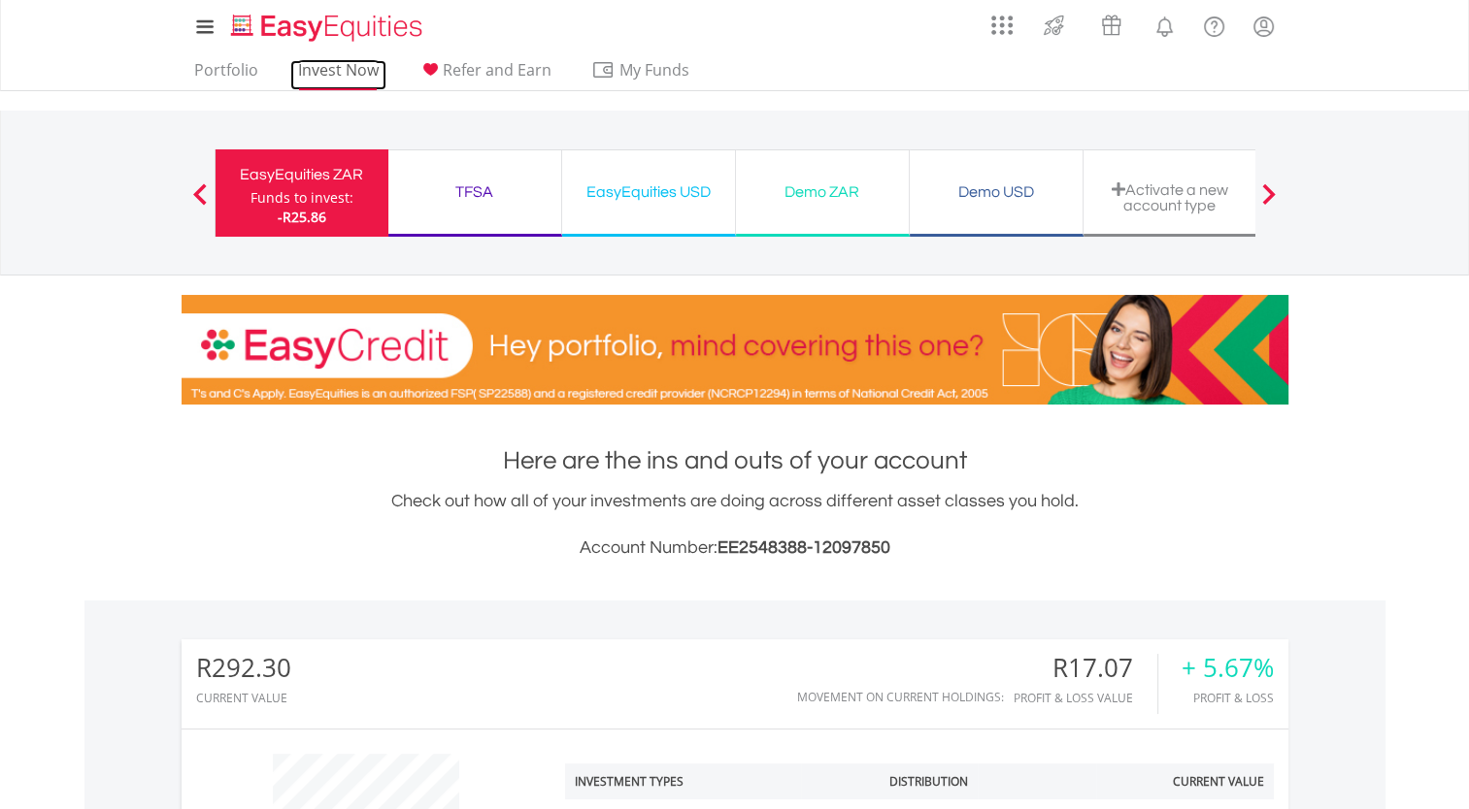
click at [360, 72] on link "Invest Now" at bounding box center [338, 75] width 96 height 30
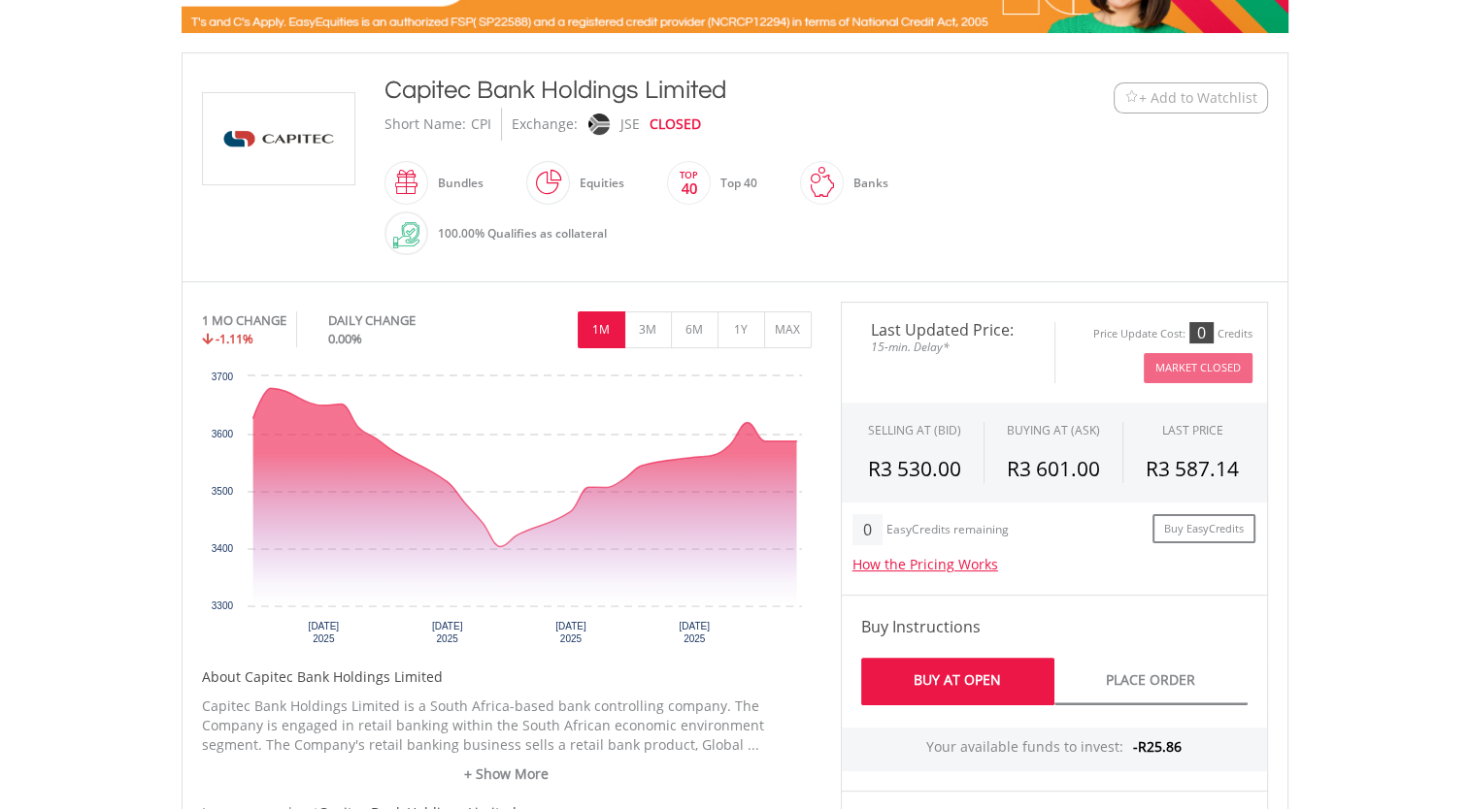
scroll to position [378, 0]
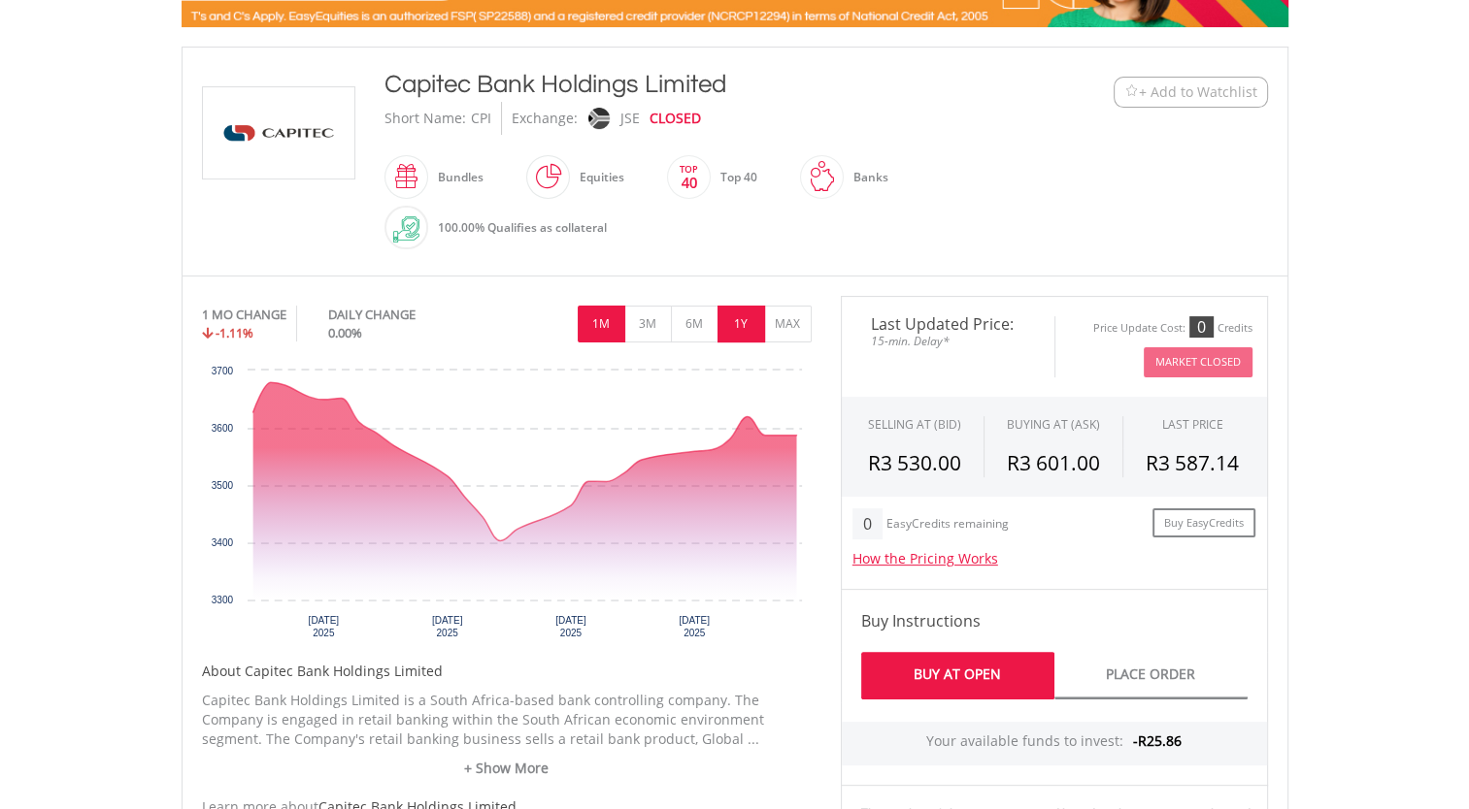
click at [732, 323] on button "1Y" at bounding box center [741, 324] width 48 height 37
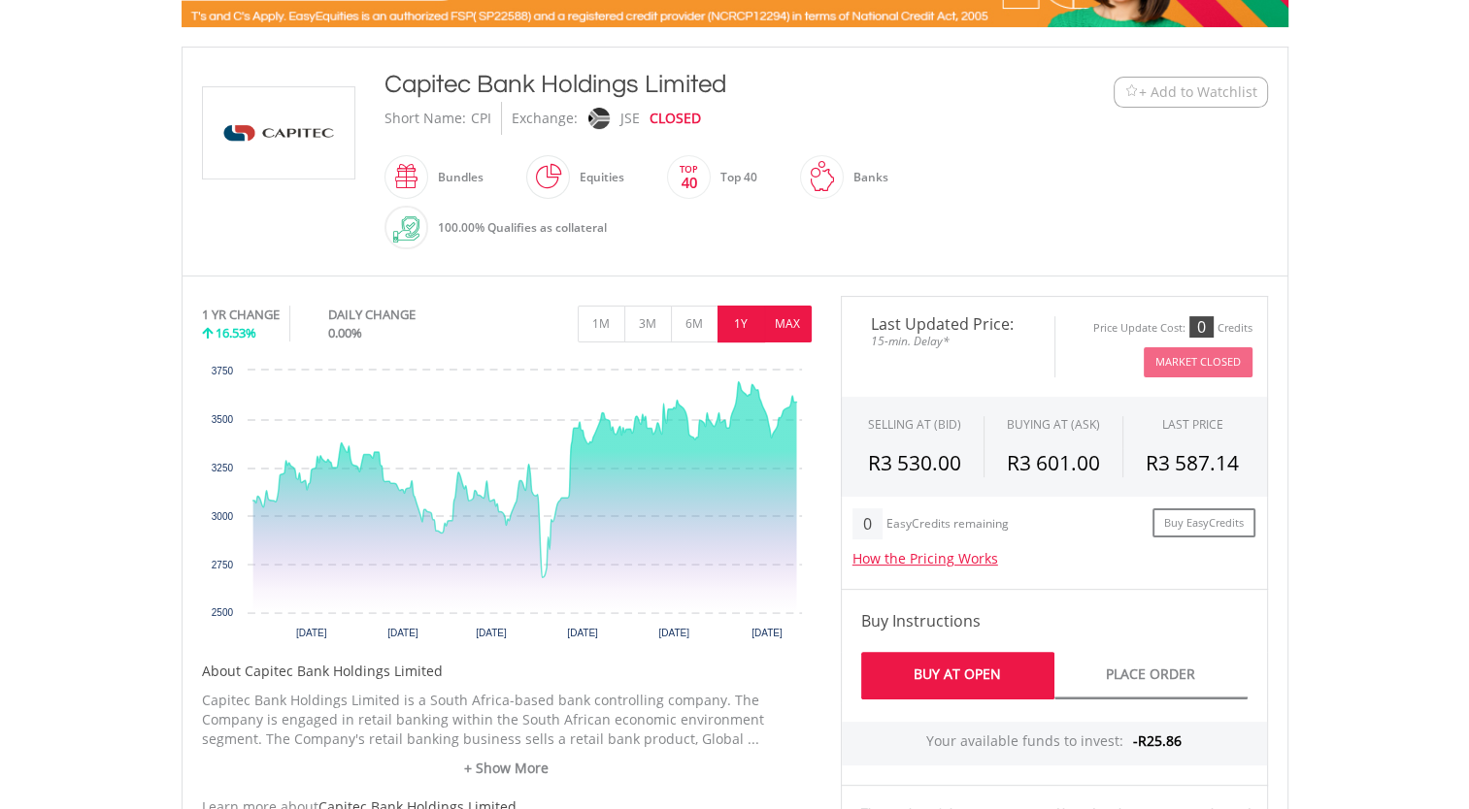
click at [792, 321] on button "MAX" at bounding box center [788, 324] width 48 height 37
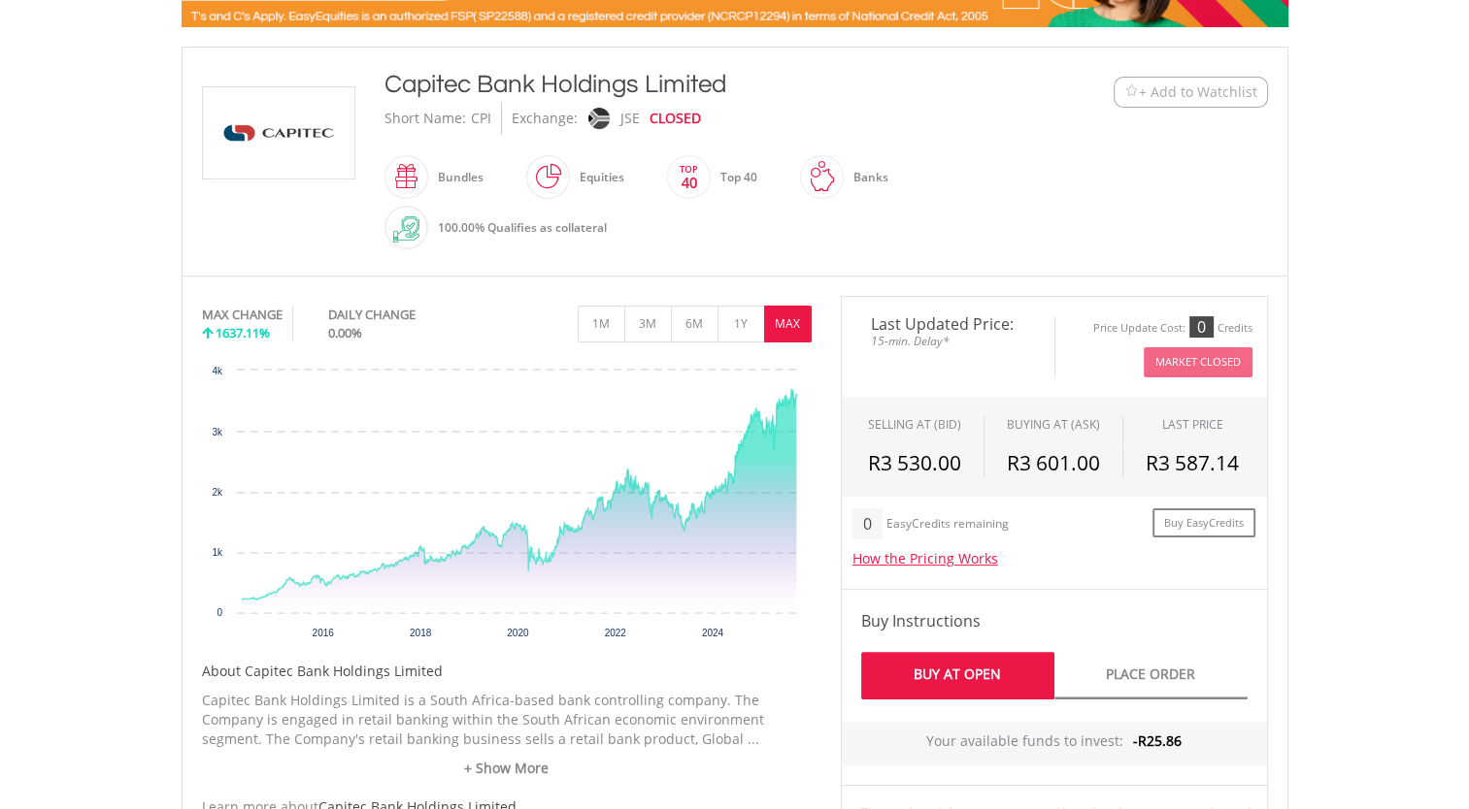
scroll to position [0, 0]
